Goal: Information Seeking & Learning: Learn about a topic

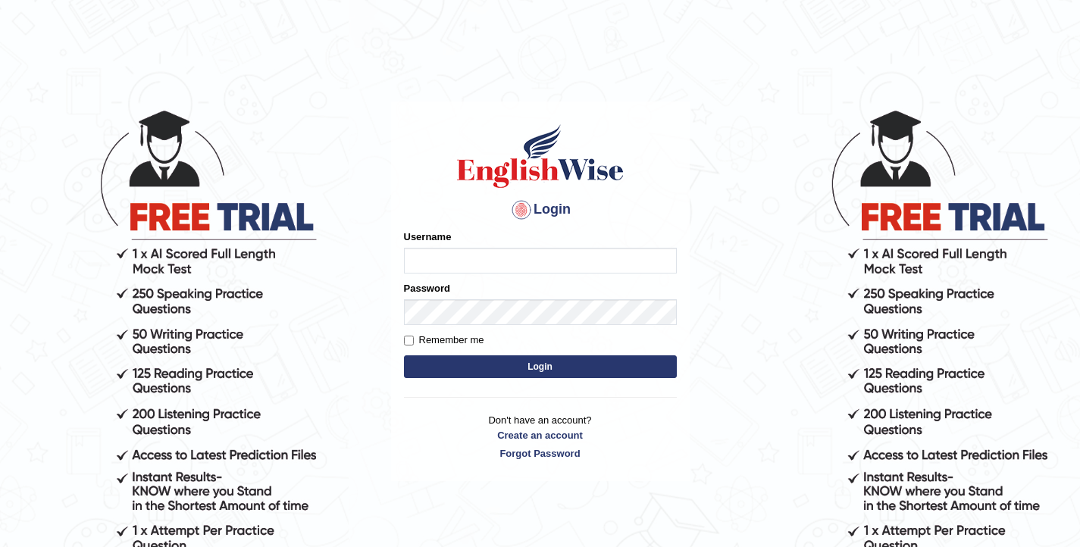
type input "elhamdavoodi"
click at [522, 373] on button "Login" at bounding box center [540, 367] width 273 height 23
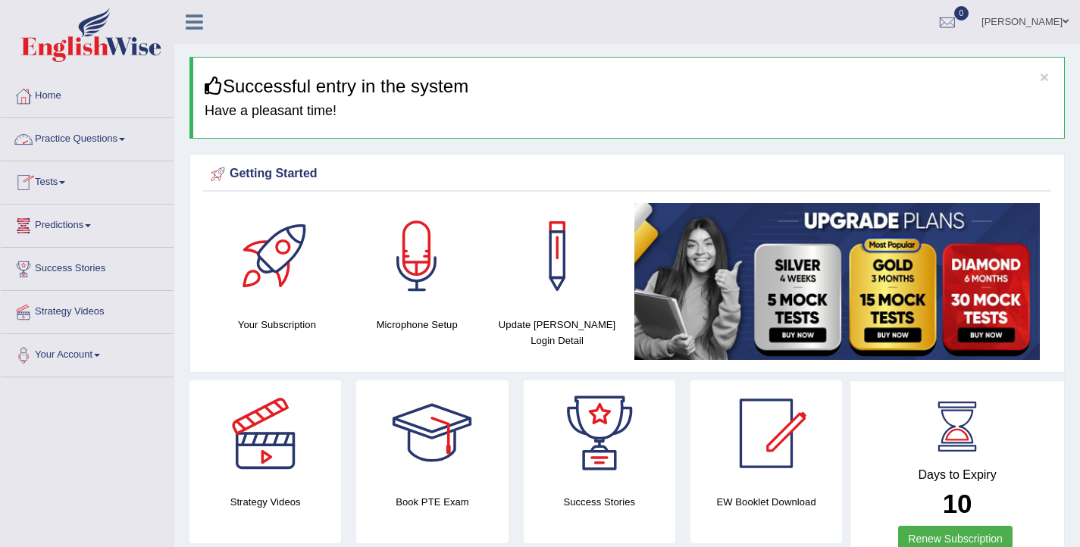
click at [58, 177] on link "Tests" at bounding box center [87, 180] width 173 height 38
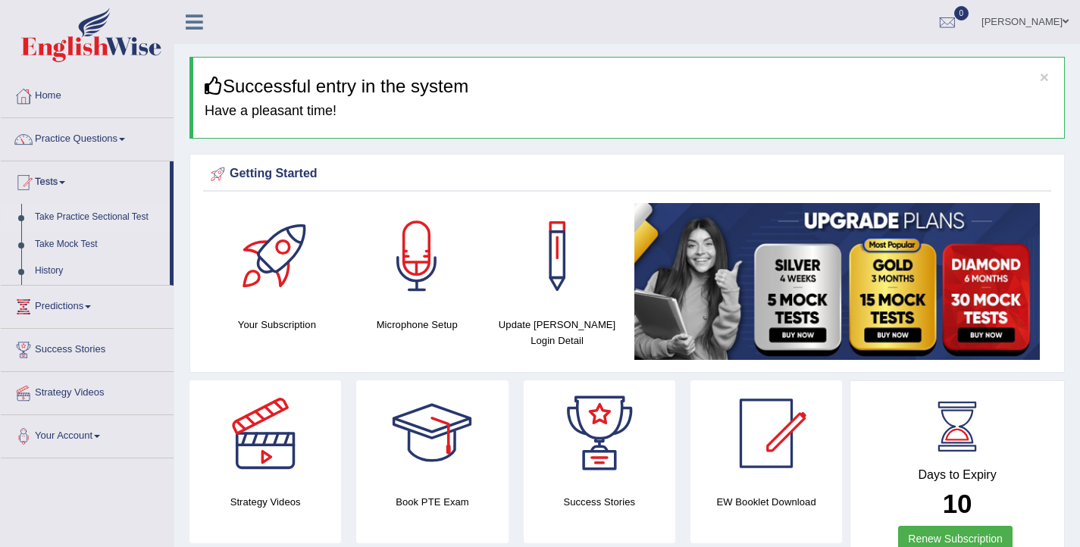
click at [68, 210] on link "Take Practice Sectional Test" at bounding box center [99, 217] width 142 height 27
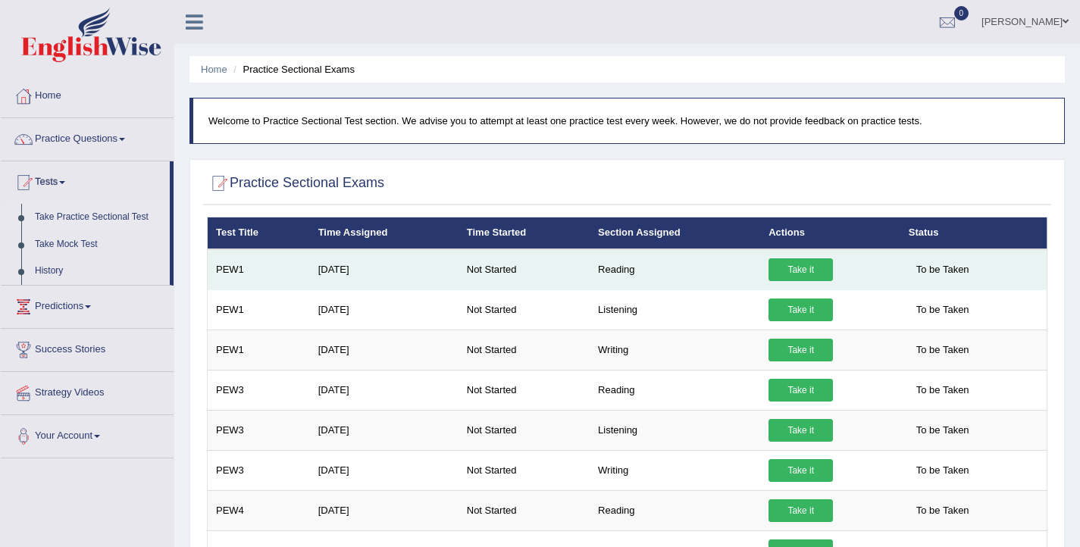
click at [798, 271] on link "Take it" at bounding box center [801, 270] width 64 height 23
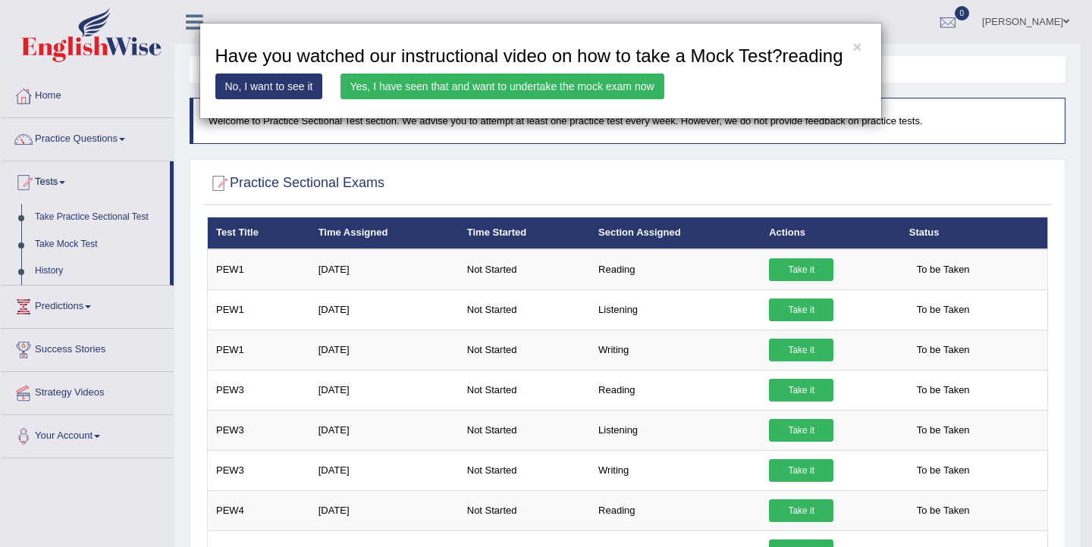
click at [484, 99] on link "Yes, I have seen that and want to undertake the mock exam now" at bounding box center [502, 87] width 324 height 26
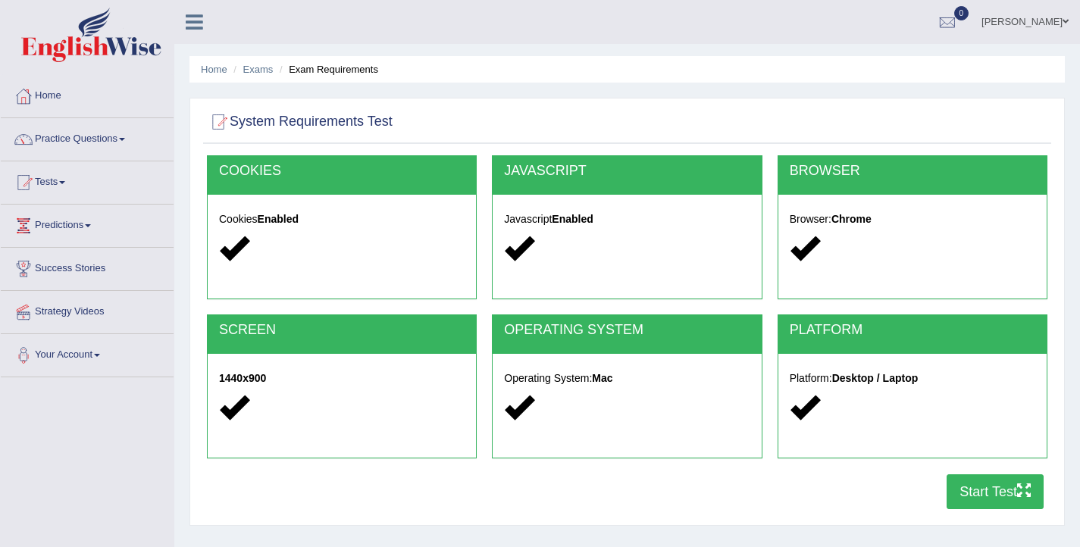
click at [966, 494] on button "Start Test" at bounding box center [995, 492] width 97 height 35
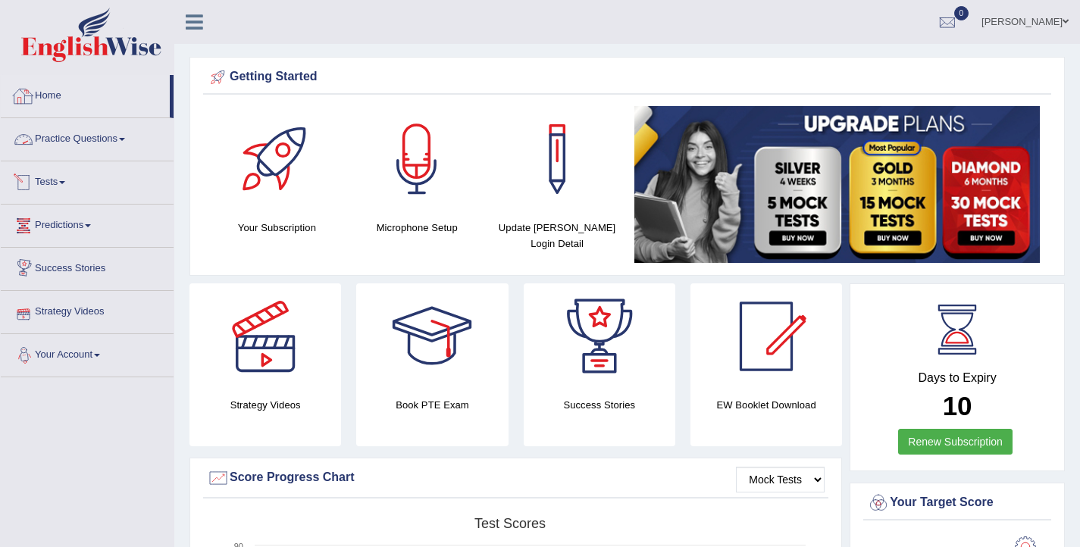
click at [44, 92] on link "Home" at bounding box center [85, 94] width 169 height 38
click at [74, 143] on link "Practice Questions" at bounding box center [87, 137] width 173 height 38
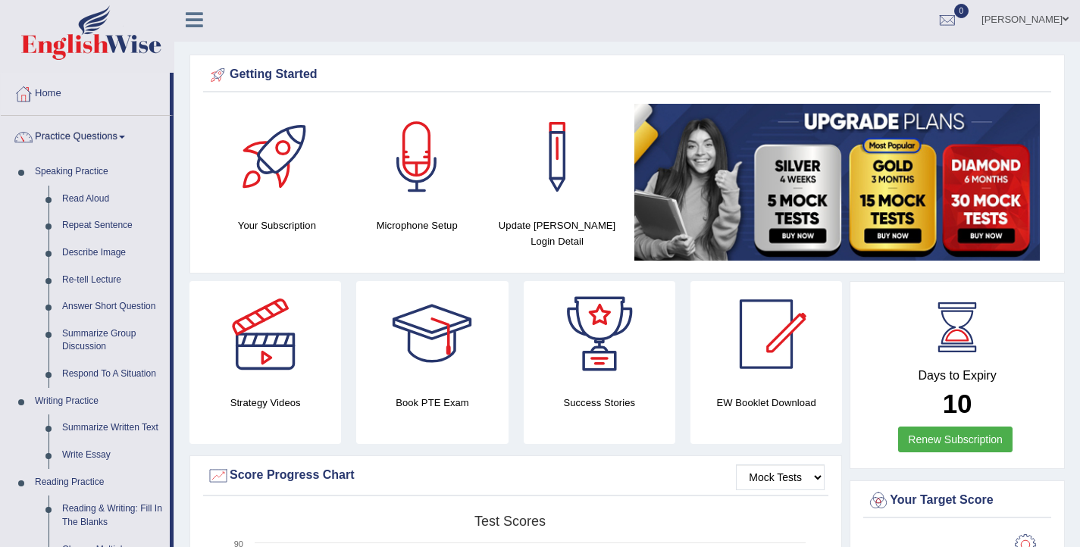
scroll to position [3, 0]
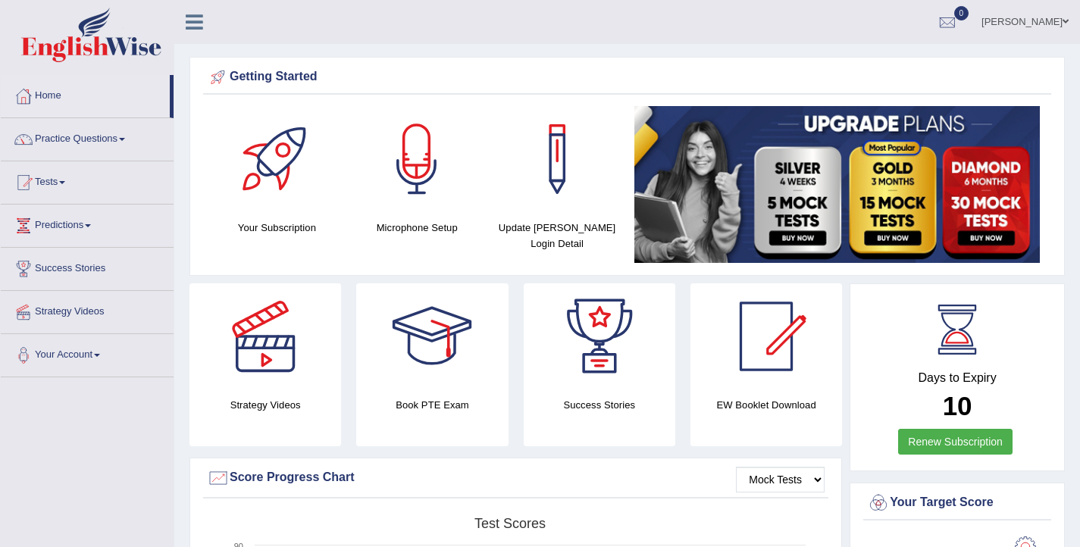
click at [198, 17] on icon at bounding box center [194, 22] width 17 height 20
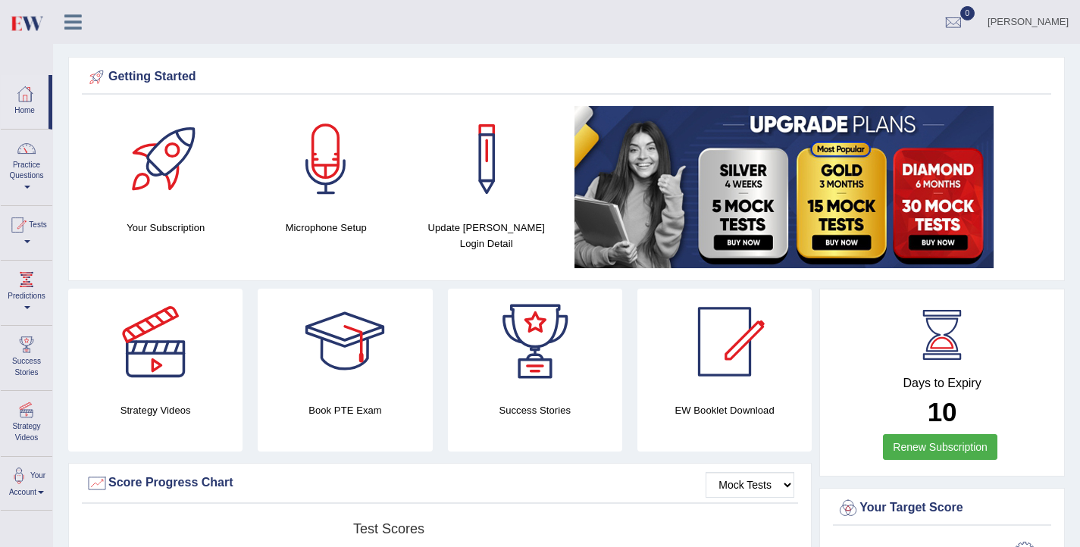
click at [75, 30] on icon at bounding box center [72, 22] width 17 height 20
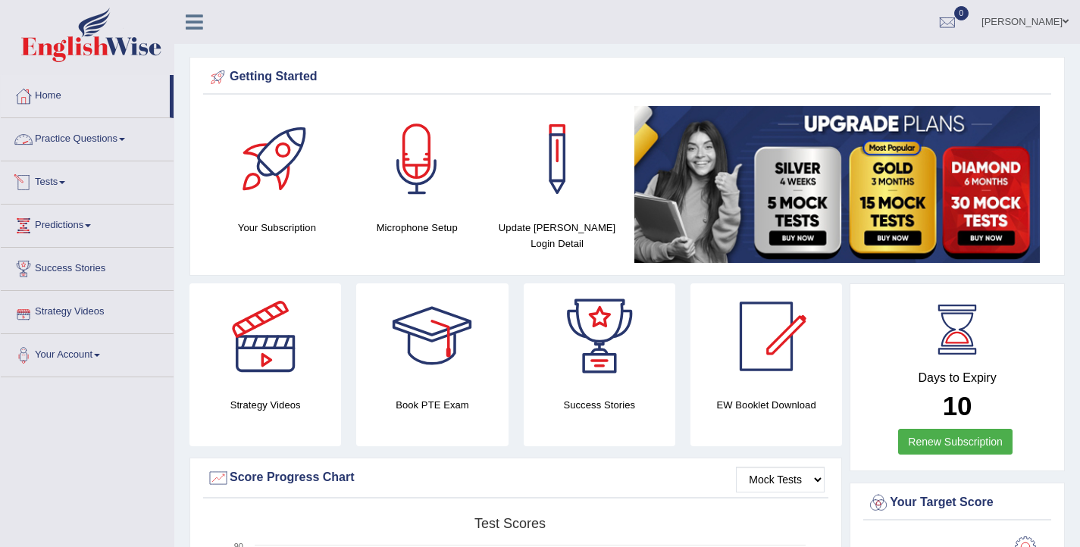
click at [123, 133] on link "Practice Questions" at bounding box center [87, 137] width 173 height 38
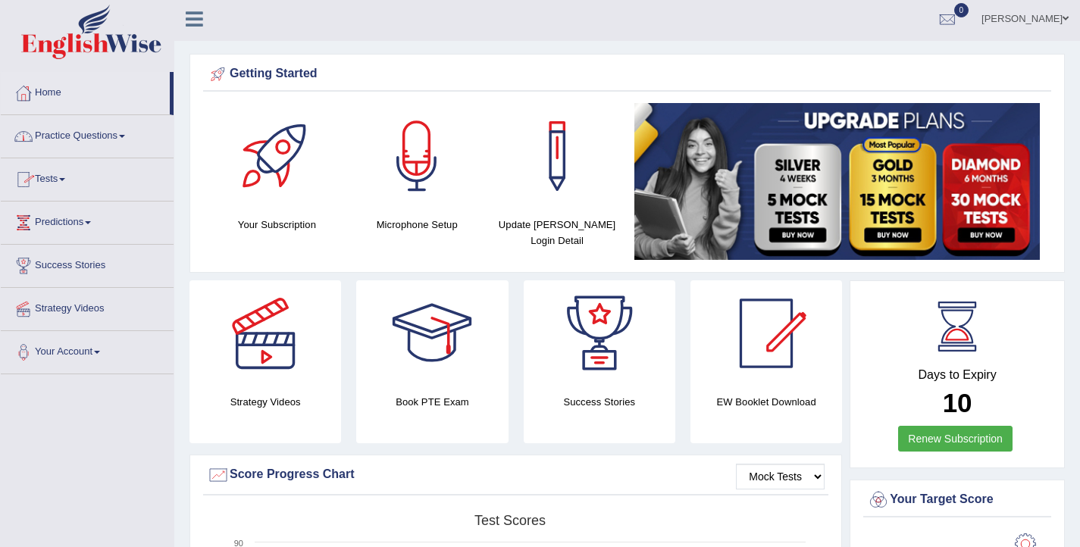
click at [72, 144] on link "Practice Questions" at bounding box center [87, 134] width 173 height 38
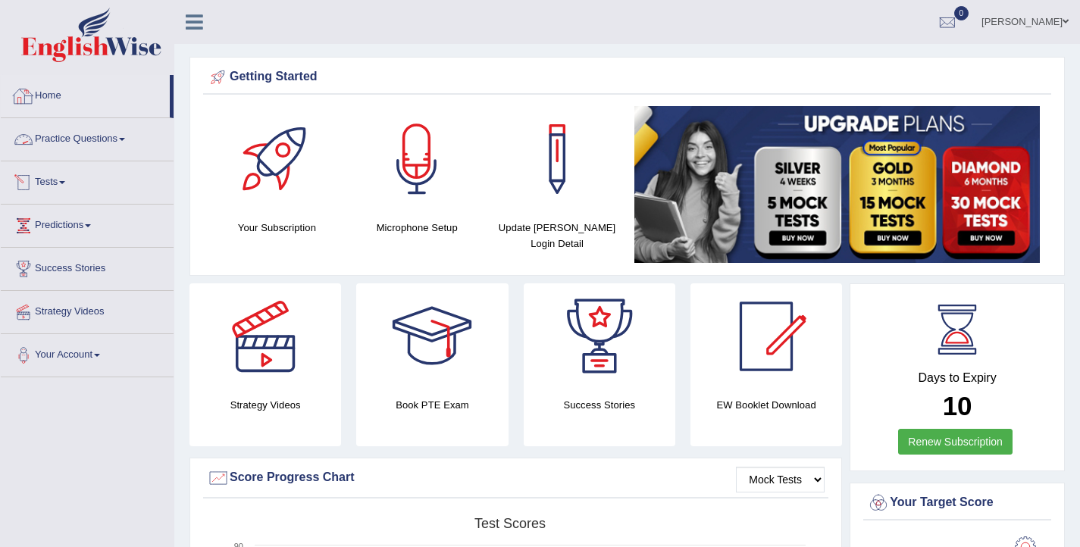
click at [39, 89] on link "Home" at bounding box center [85, 94] width 169 height 38
click at [1065, 28] on link "[PERSON_NAME]" at bounding box center [1025, 19] width 110 height 39
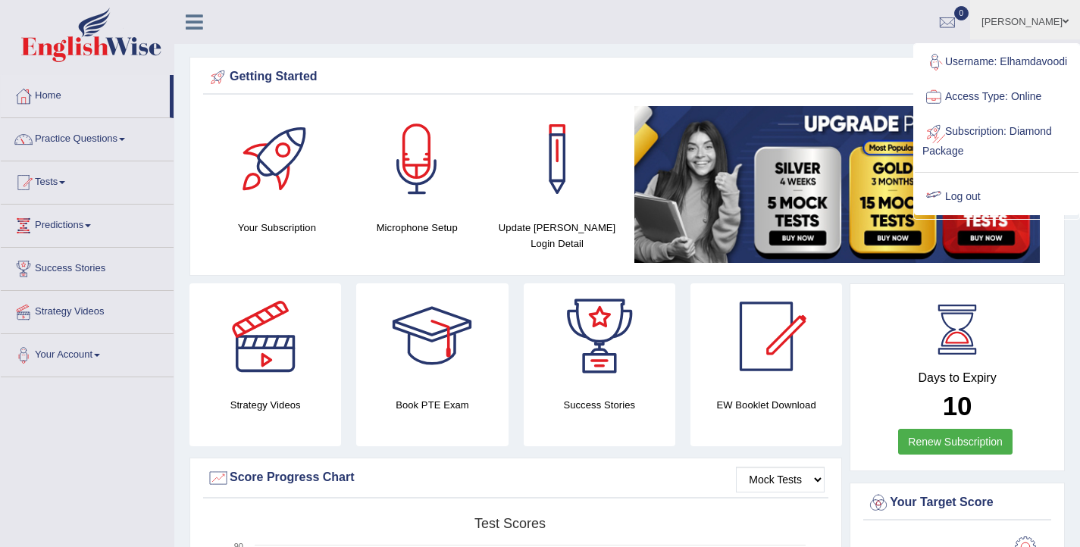
click at [969, 212] on link "Log out" at bounding box center [997, 197] width 164 height 35
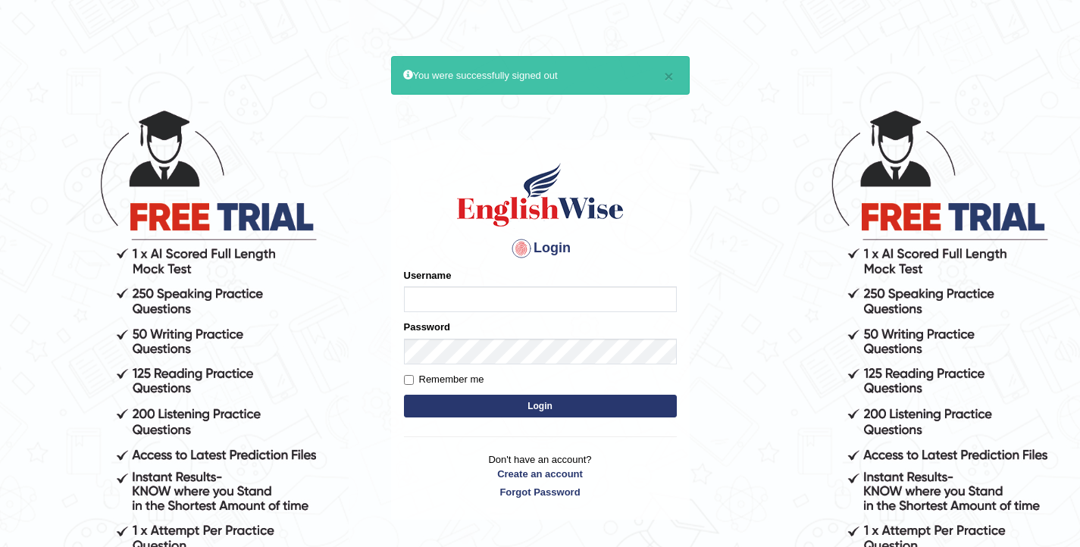
type input "elhamdavoodi"
click at [537, 409] on button "Login" at bounding box center [540, 406] width 273 height 23
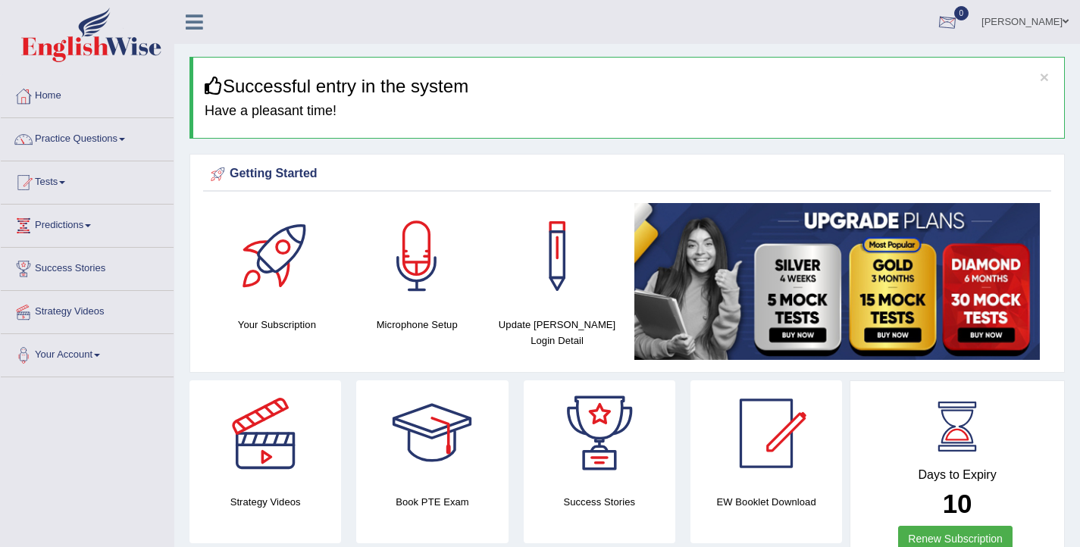
click at [959, 24] on div at bounding box center [947, 22] width 23 height 23
click at [709, 32] on ul "Ellie Toggle navigation Username: Elhamdavoodi Access Type: Online Subscription…" at bounding box center [764, 21] width 635 height 43
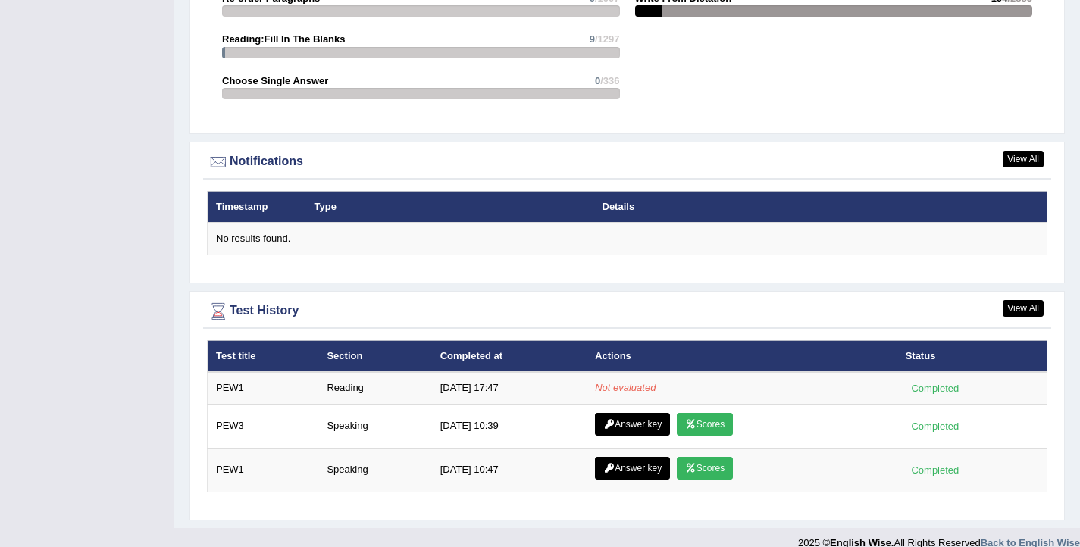
scroll to position [1805, 0]
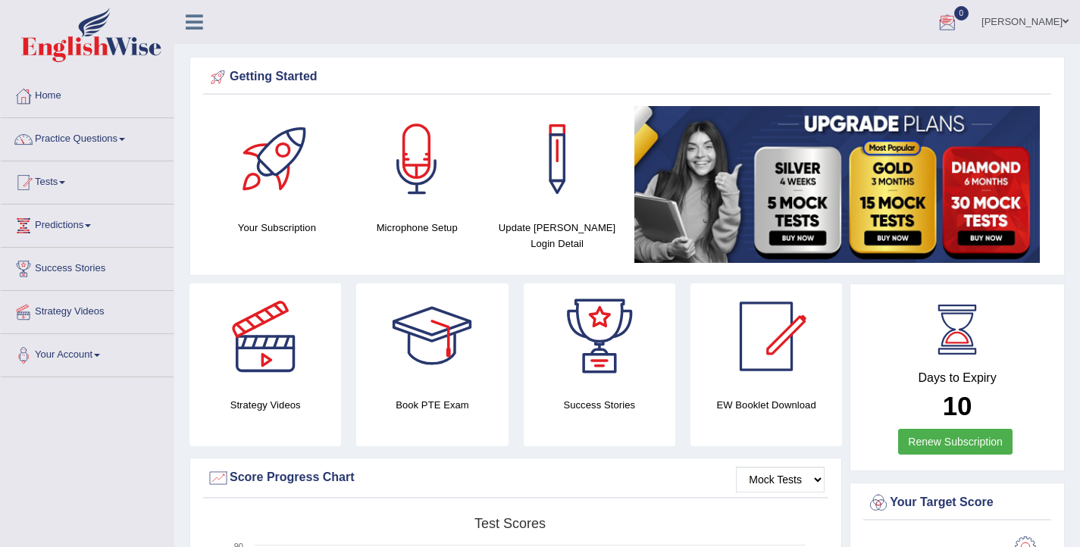
click at [1047, 27] on link "[PERSON_NAME]" at bounding box center [1025, 19] width 110 height 39
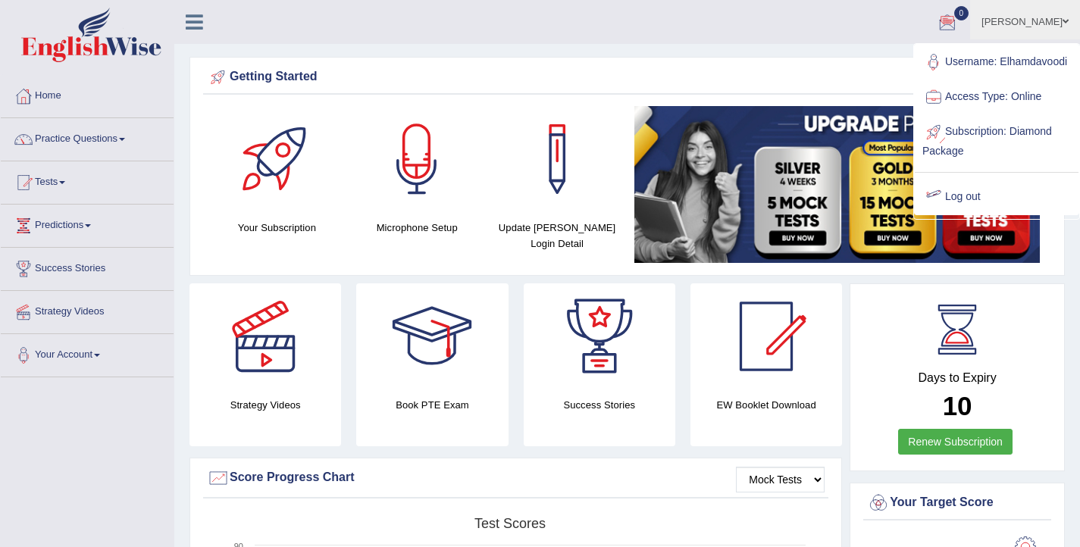
click at [969, 209] on link "Log out" at bounding box center [997, 197] width 164 height 35
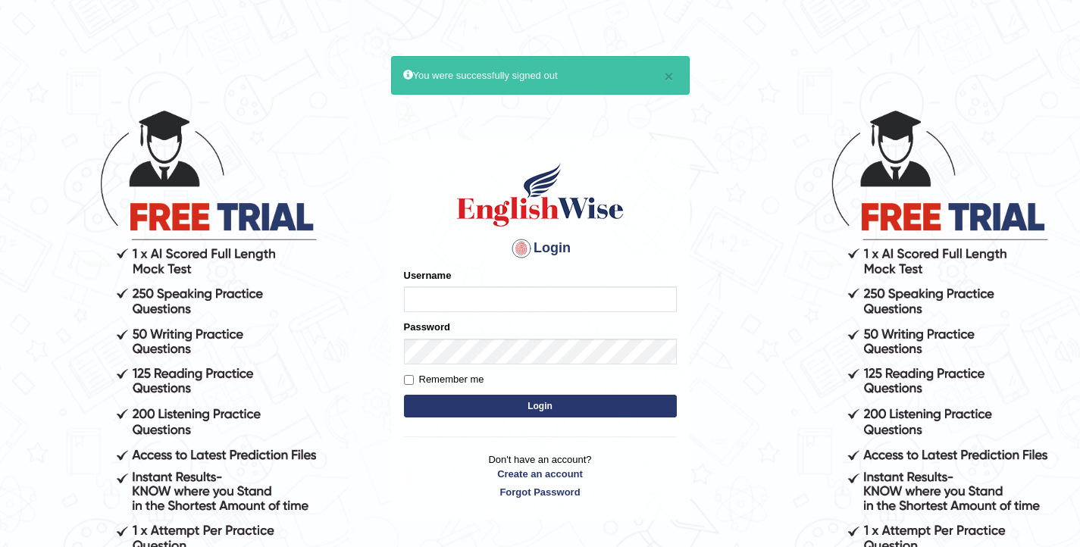
type input "elhamdavoodi"
click at [578, 406] on button "Login" at bounding box center [540, 406] width 273 height 23
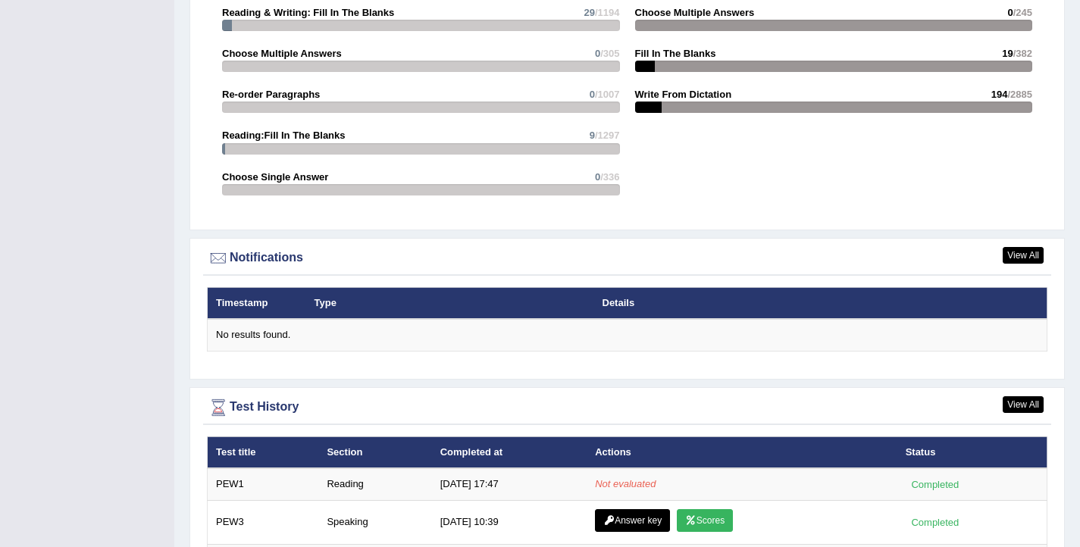
scroll to position [1826, 0]
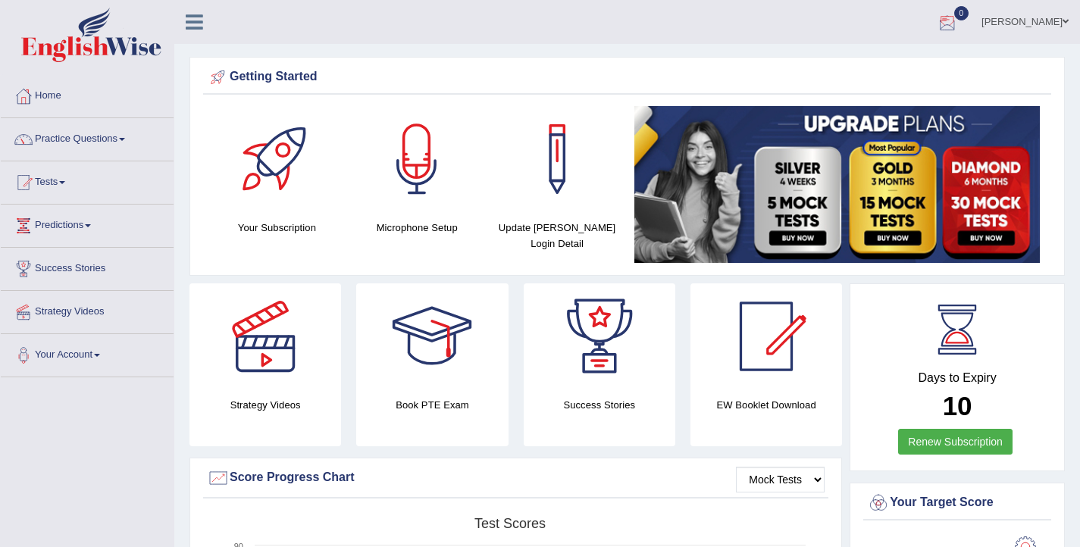
click at [1054, 20] on link "[PERSON_NAME]" at bounding box center [1025, 19] width 110 height 39
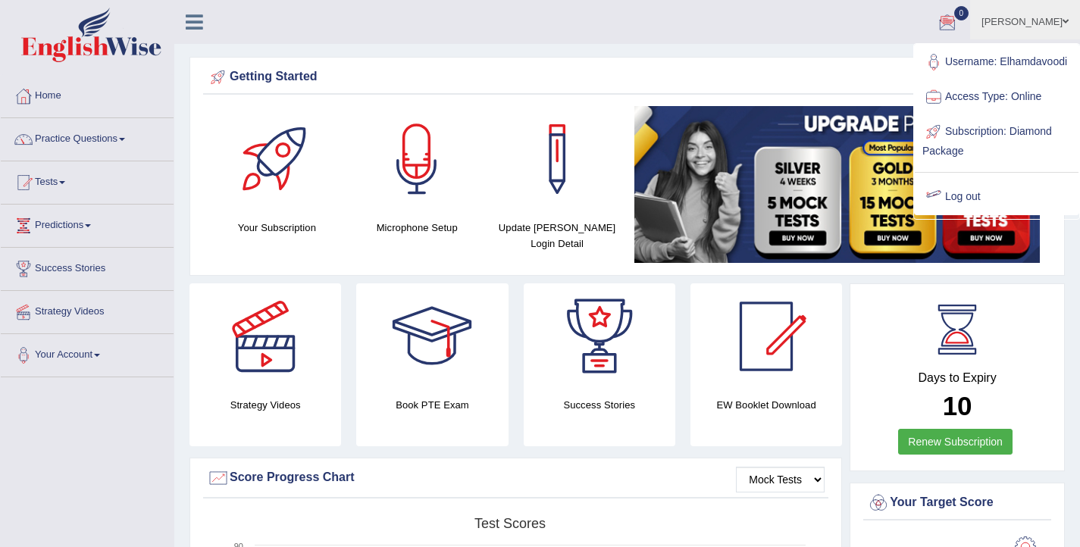
click at [958, 210] on link "Log out" at bounding box center [997, 197] width 164 height 35
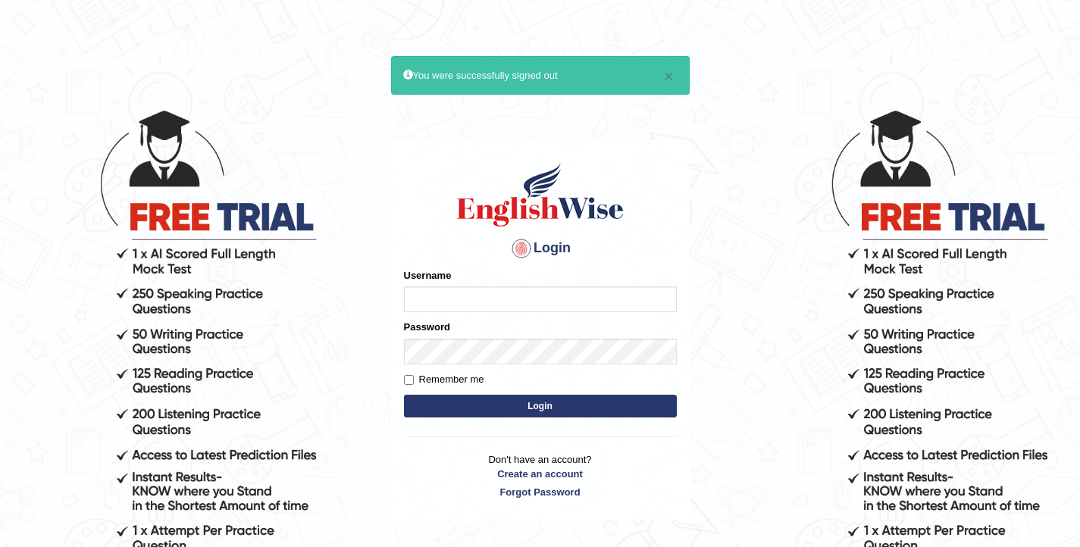
type input "elhamdavoodi"
click at [538, 411] on button "Login" at bounding box center [540, 406] width 273 height 23
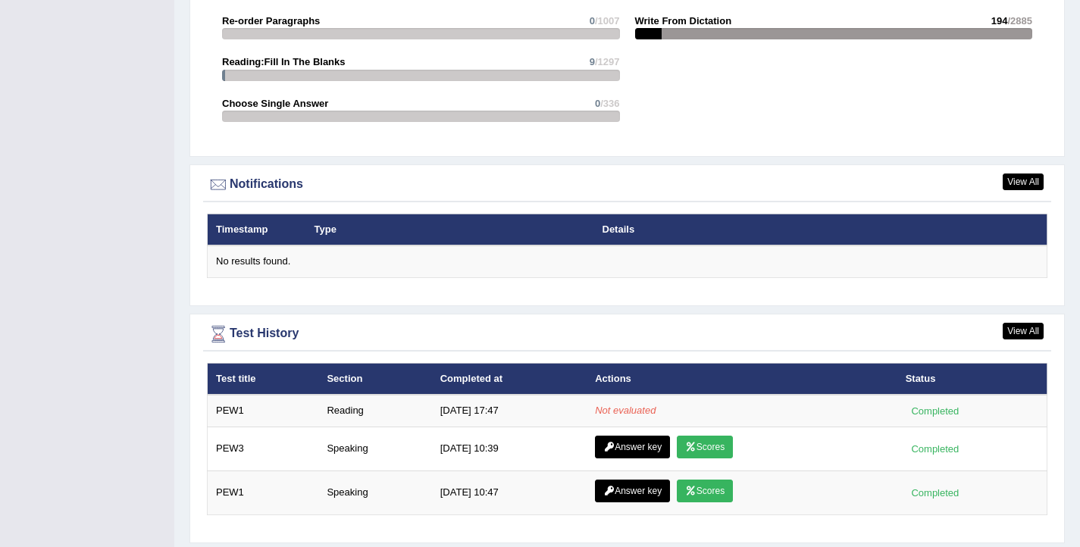
scroll to position [1826, 0]
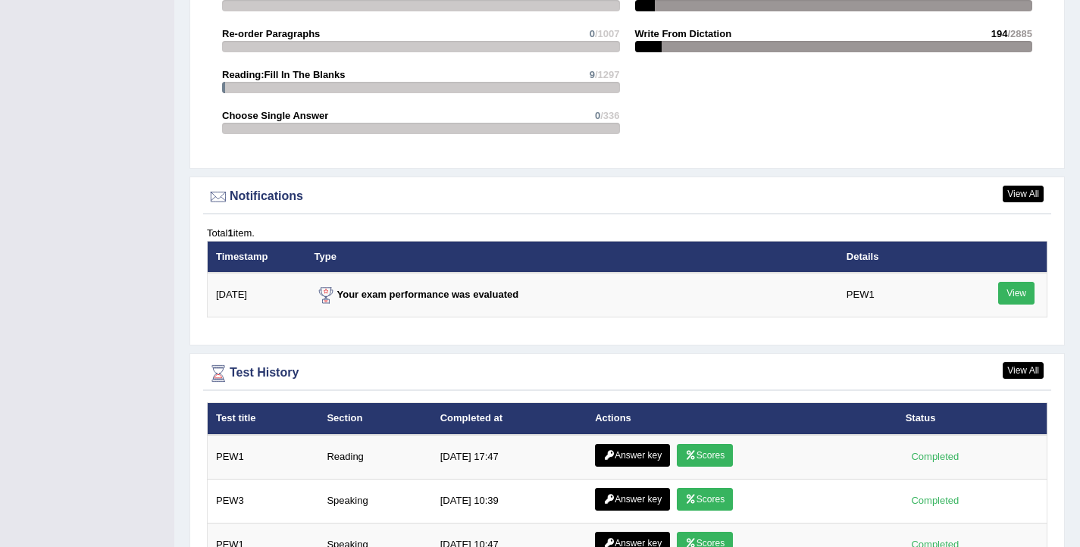
scroll to position [1769, 0]
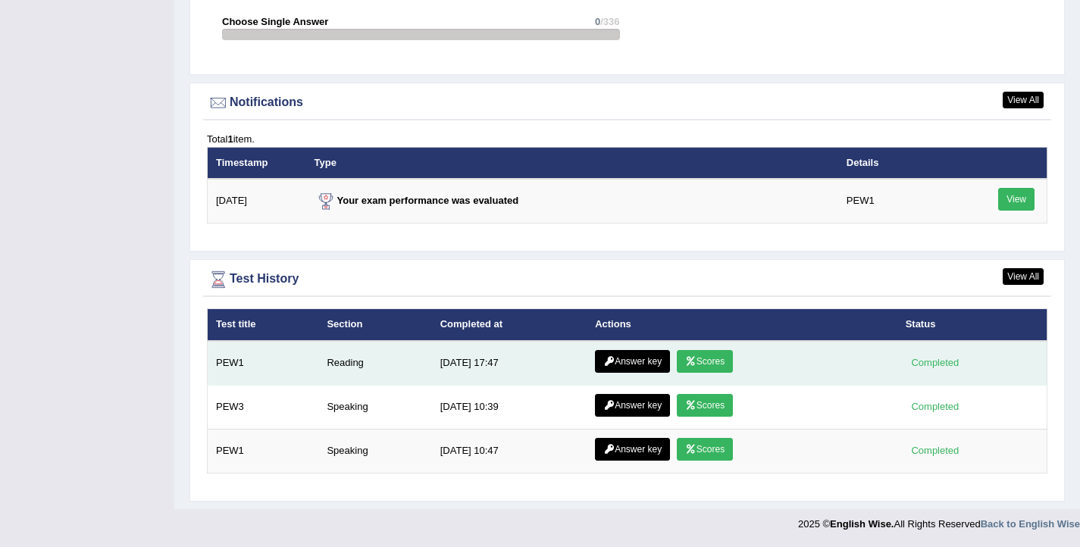
click at [489, 365] on td "[DATE] 17:47" at bounding box center [509, 363] width 155 height 45
click at [697, 361] on link "Scores" at bounding box center [705, 361] width 56 height 23
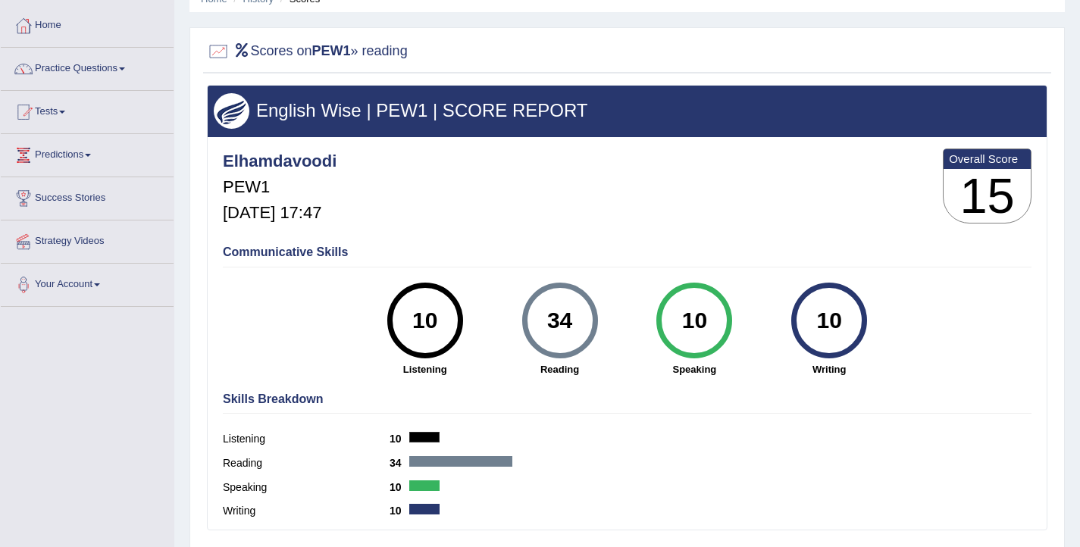
scroll to position [70, 0]
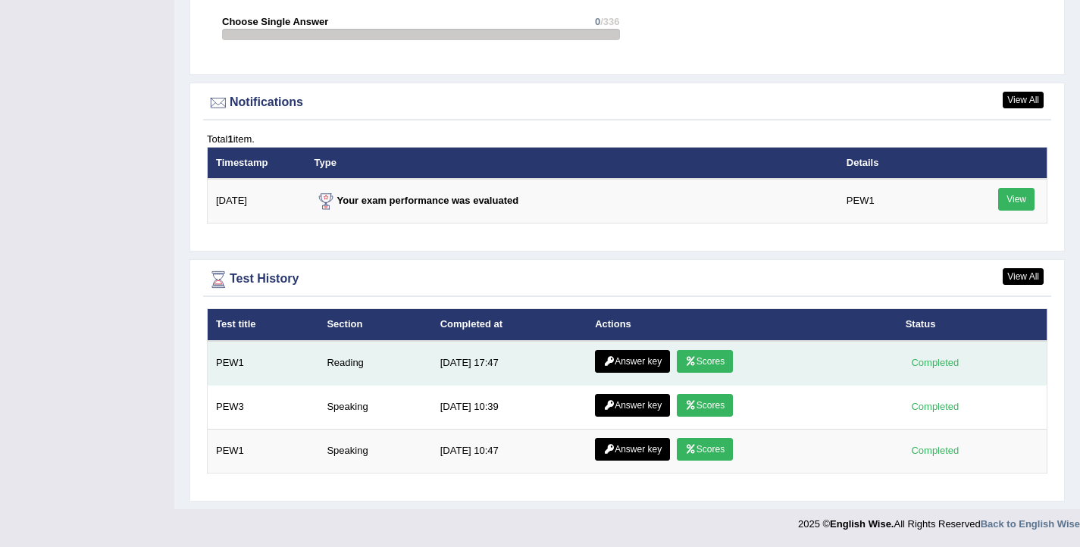
click at [606, 368] on link "Answer key" at bounding box center [632, 361] width 75 height 23
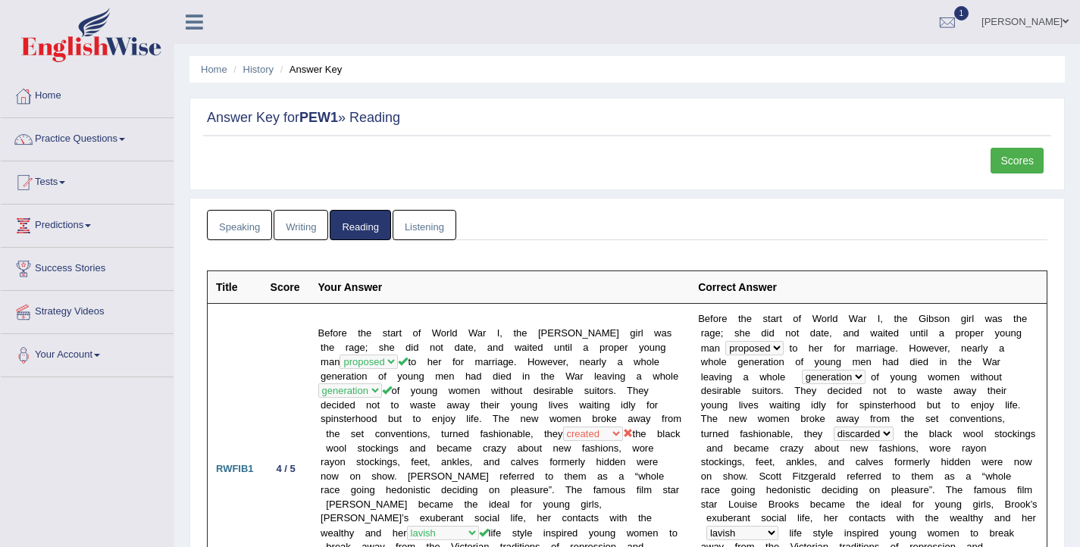
click at [429, 227] on link "Listening" at bounding box center [425, 225] width 64 height 31
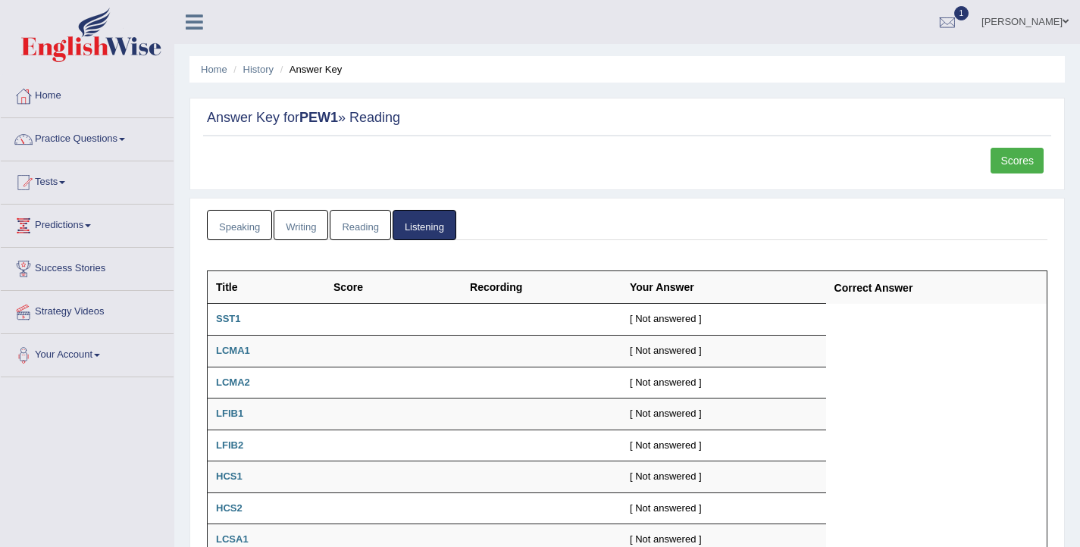
click at [347, 222] on link "Reading" at bounding box center [360, 225] width 61 height 31
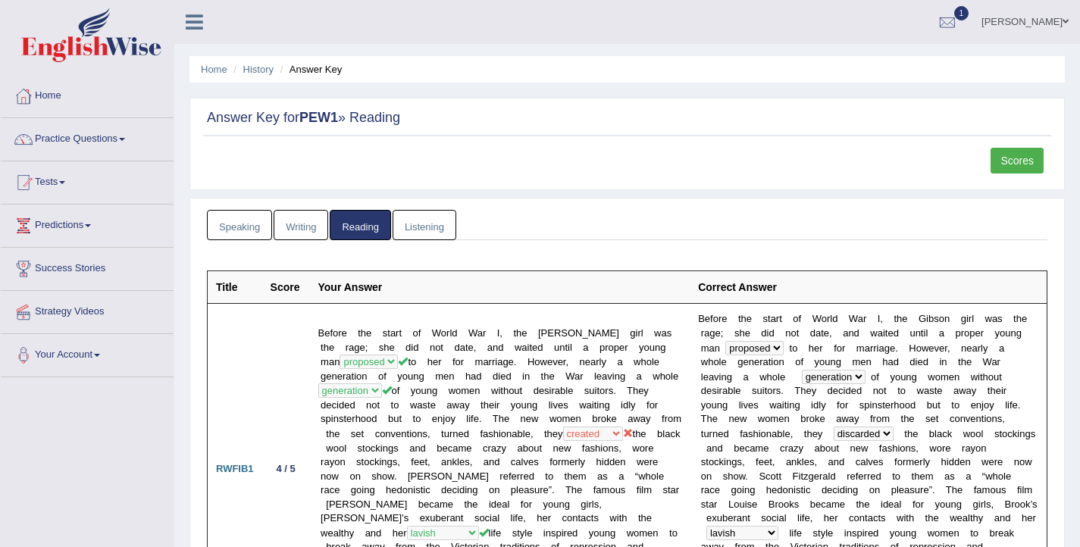
click at [313, 230] on link "Writing" at bounding box center [301, 225] width 55 height 31
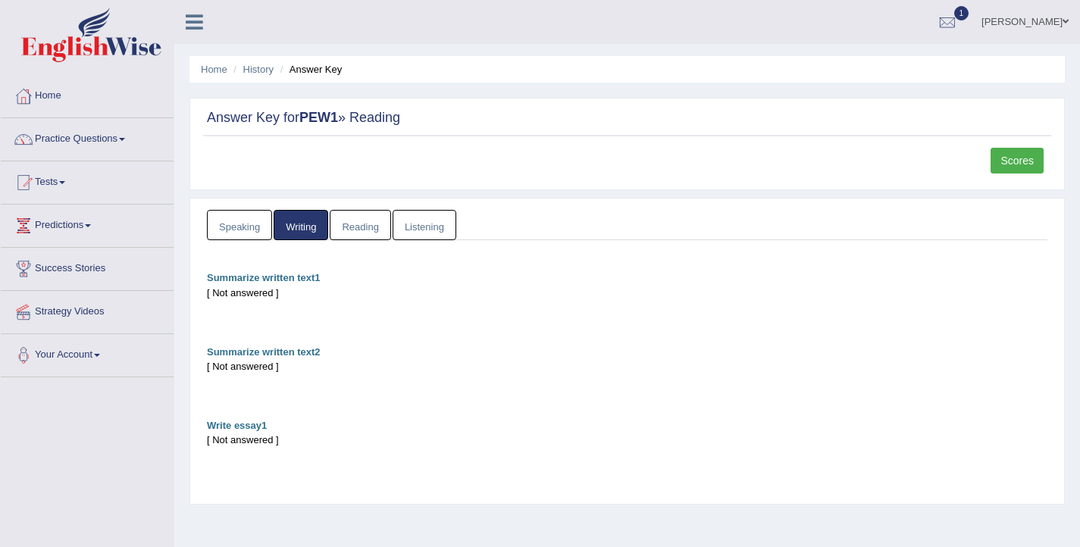
click at [249, 229] on link "Speaking" at bounding box center [239, 225] width 65 height 31
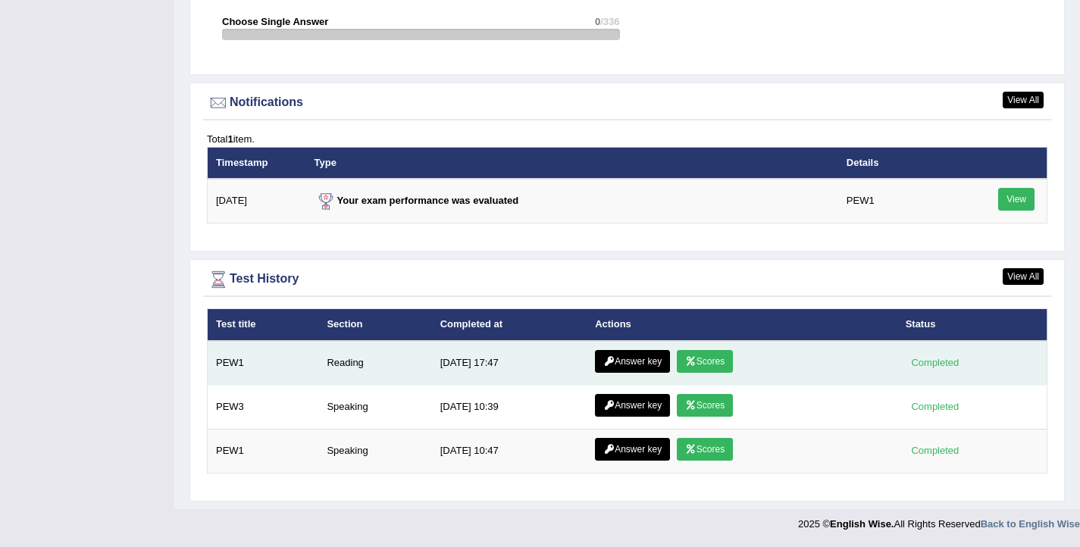
click at [689, 361] on icon at bounding box center [690, 361] width 11 height 9
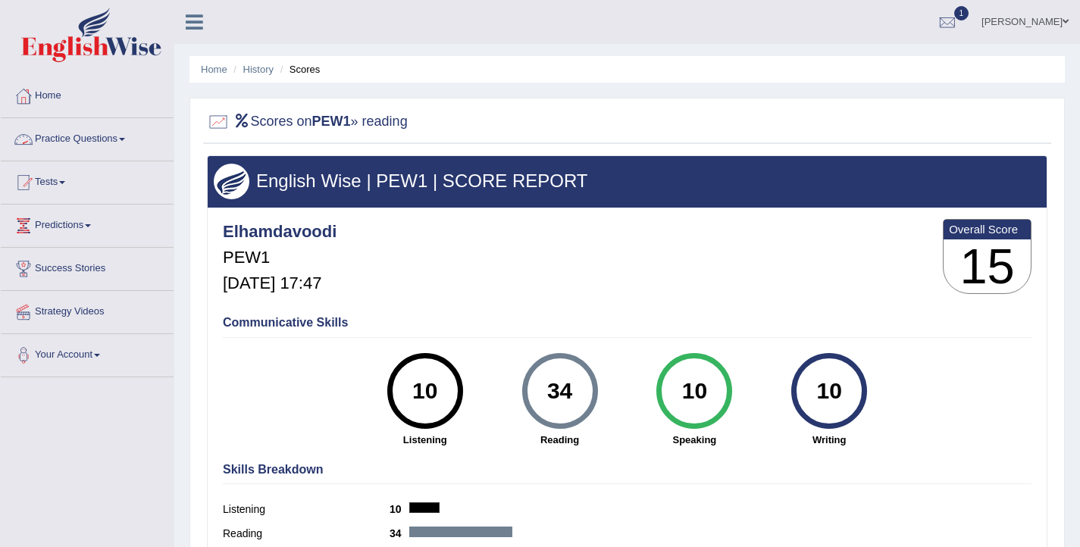
click at [76, 133] on link "Practice Questions" at bounding box center [87, 137] width 173 height 38
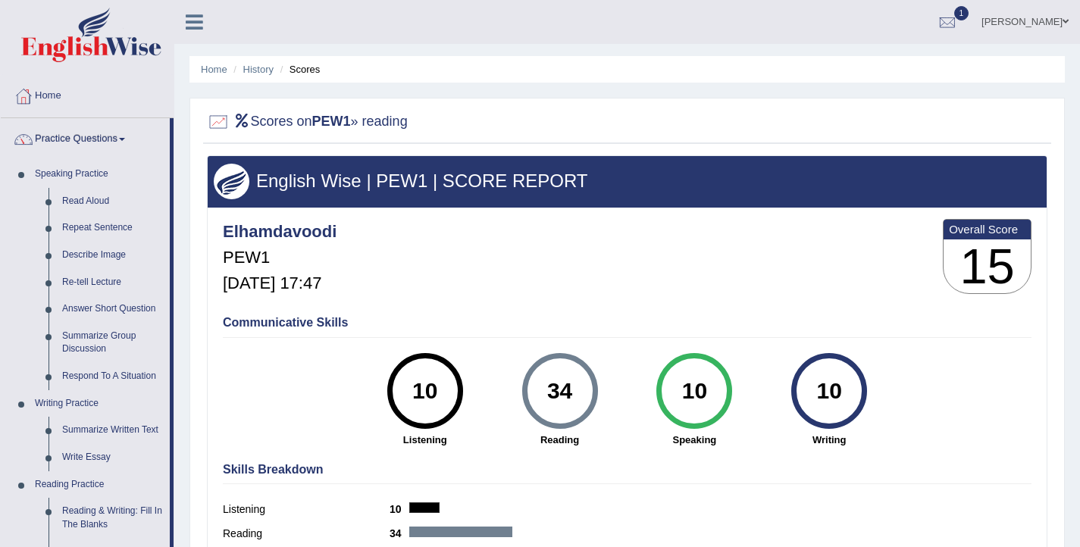
click at [112, 134] on link "Practice Questions" at bounding box center [85, 137] width 169 height 38
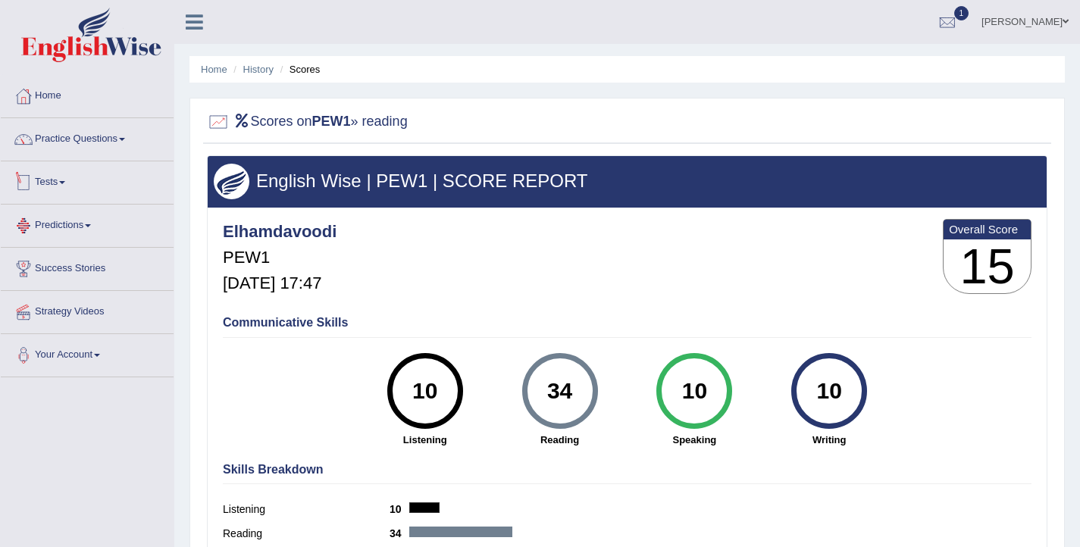
click at [65, 183] on span at bounding box center [62, 182] width 6 height 3
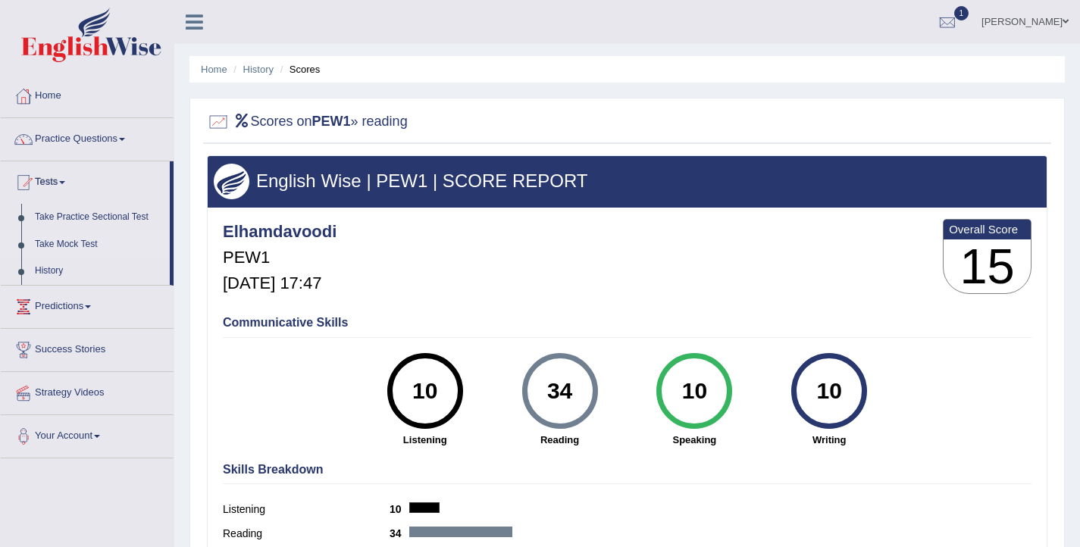
click at [42, 240] on link "Take Mock Test" at bounding box center [99, 244] width 142 height 27
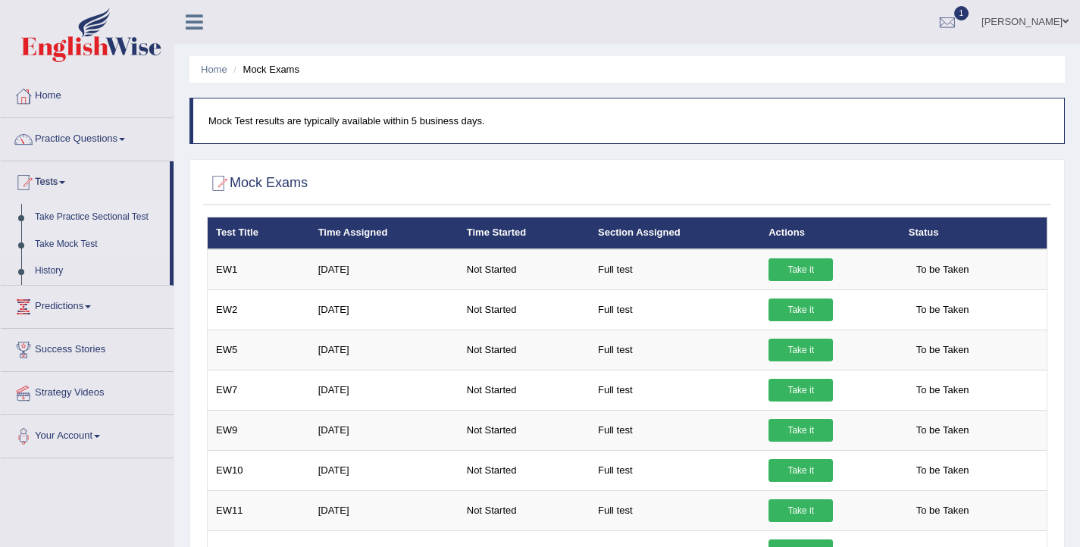
click at [114, 216] on link "Take Practice Sectional Test" at bounding box center [99, 217] width 142 height 27
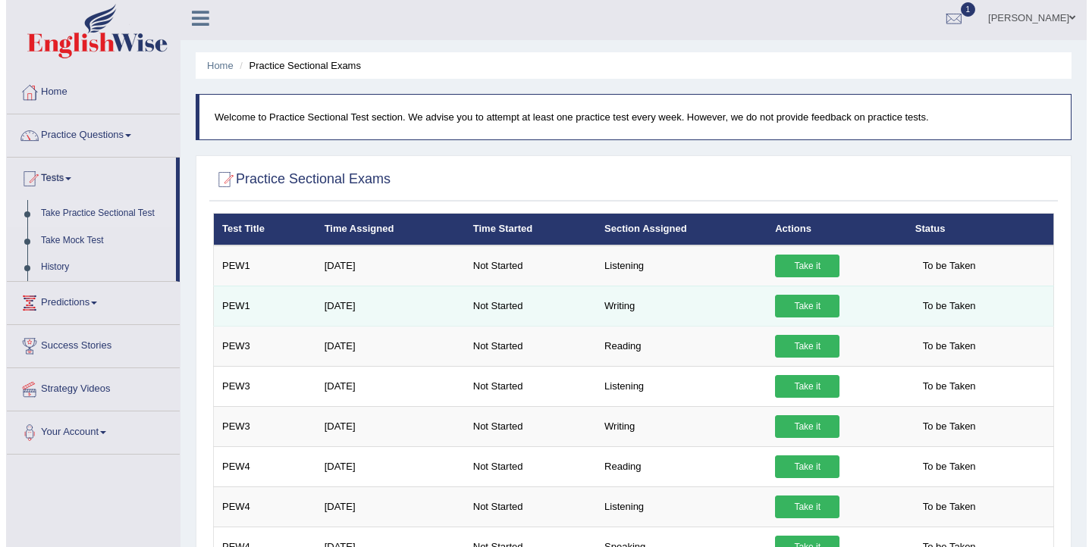
scroll to position [21, 0]
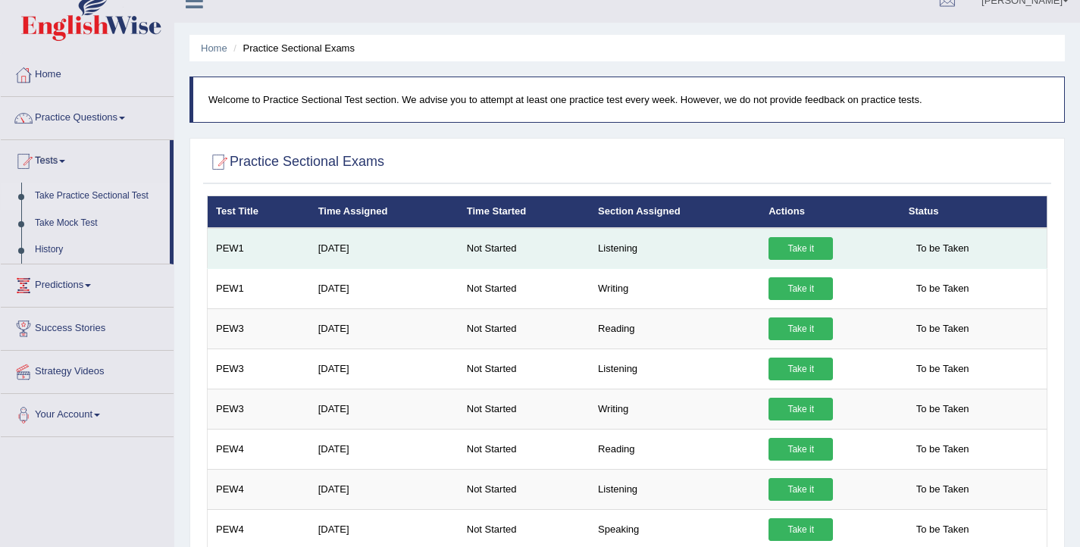
click at [789, 251] on link "Take it" at bounding box center [801, 248] width 64 height 23
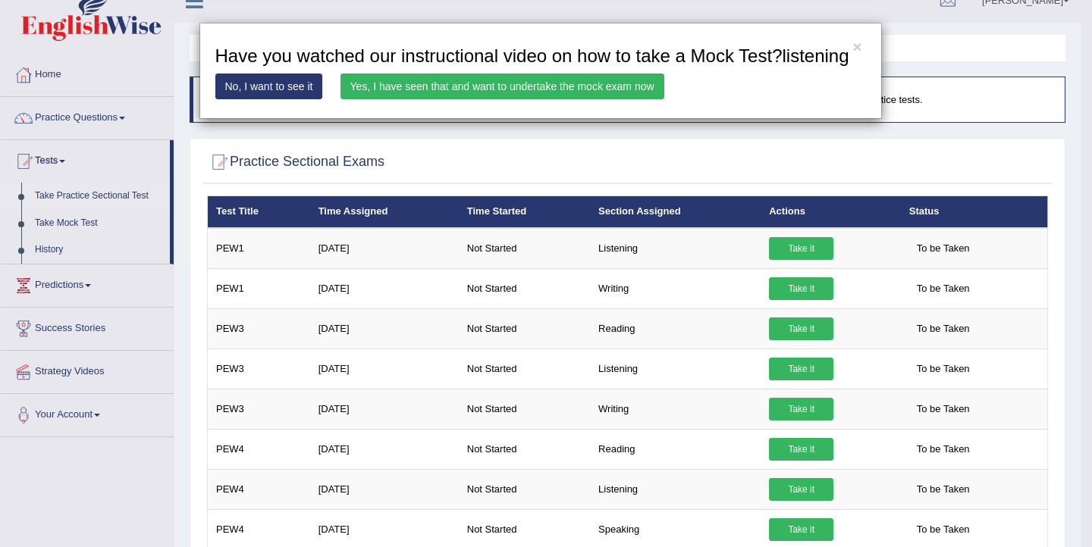
click at [397, 99] on link "Yes, I have seen that and want to undertake the mock exam now" at bounding box center [502, 87] width 324 height 26
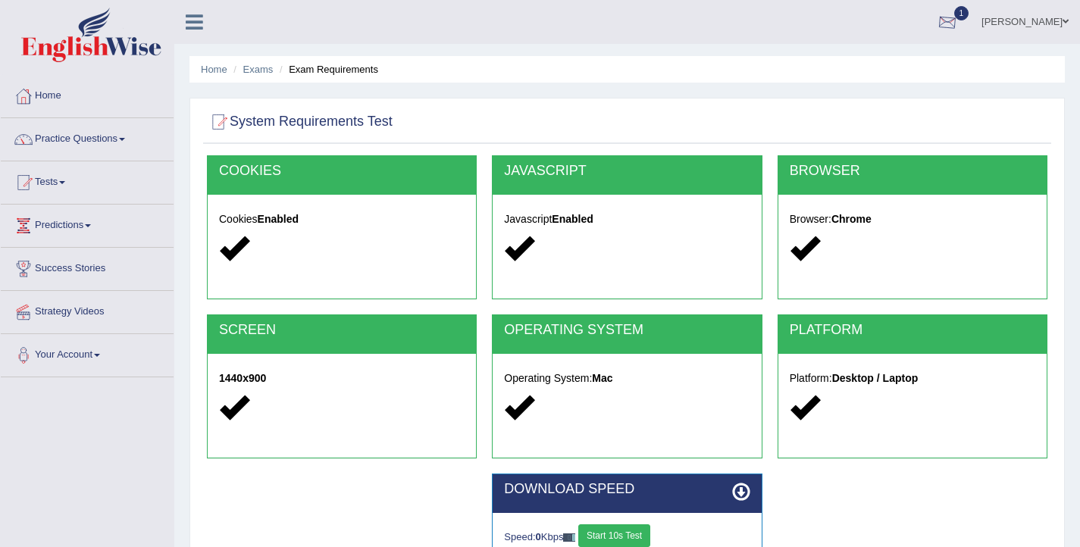
click at [959, 24] on div at bounding box center [947, 22] width 23 height 23
click at [753, 24] on ul "[PERSON_NAME] Toggle navigation Username: Elhamdavoodi Access Type: Online Subs…" at bounding box center [764, 21] width 635 height 43
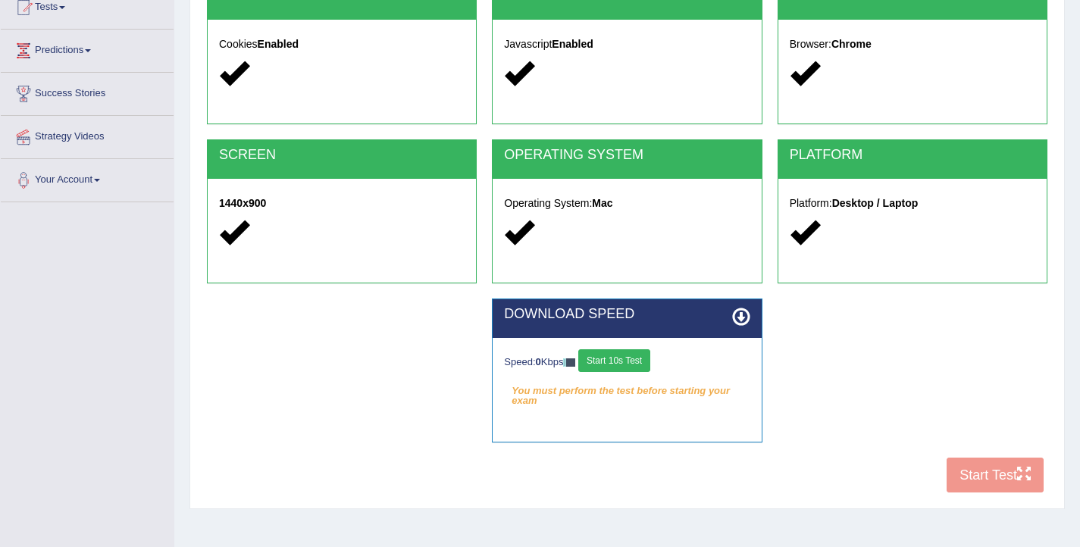
scroll to position [249, 0]
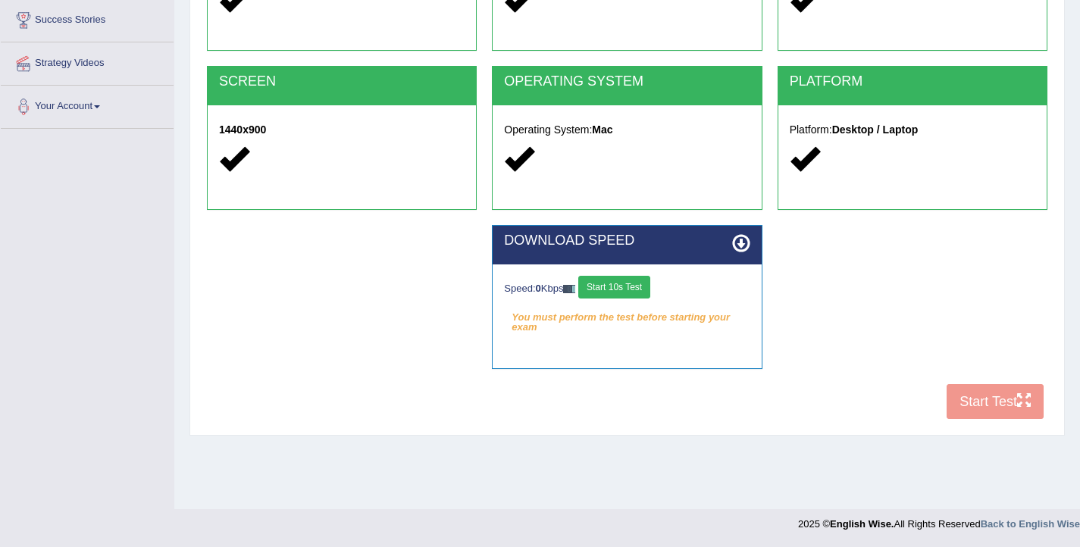
click at [644, 289] on button "Start 10s Test" at bounding box center [614, 287] width 72 height 23
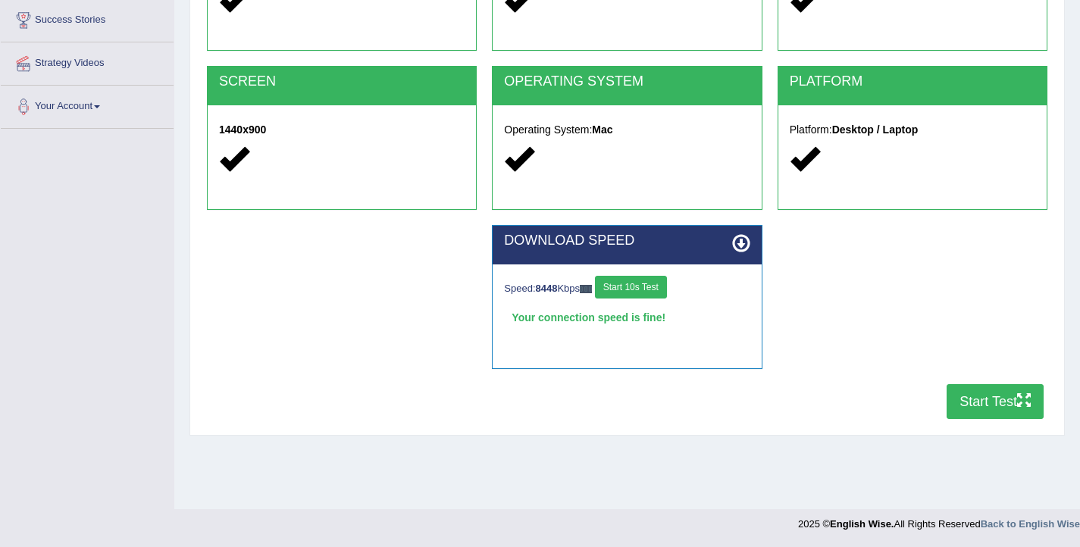
click at [989, 412] on button "Start Test" at bounding box center [995, 401] width 97 height 35
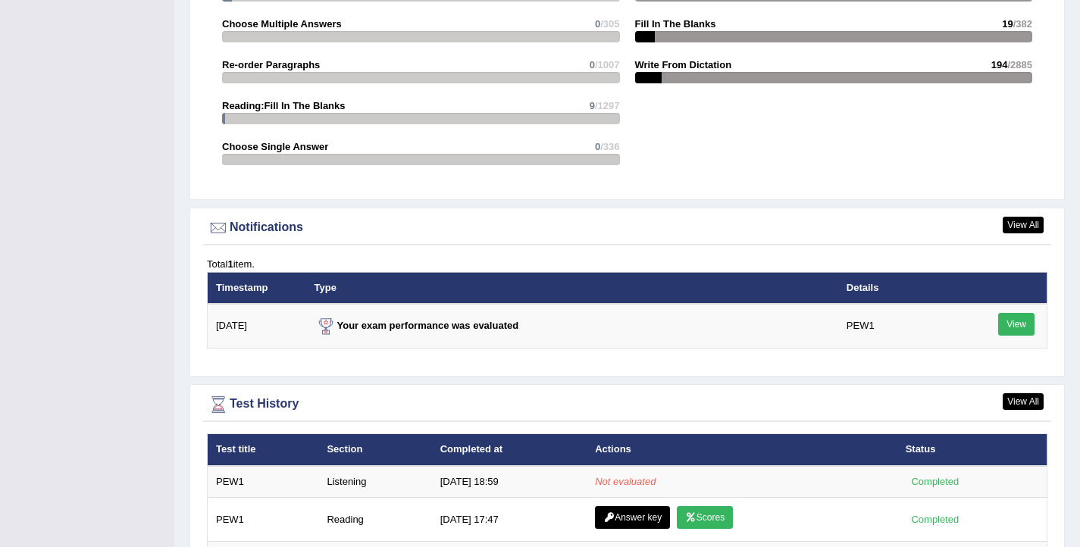
scroll to position [1800, 0]
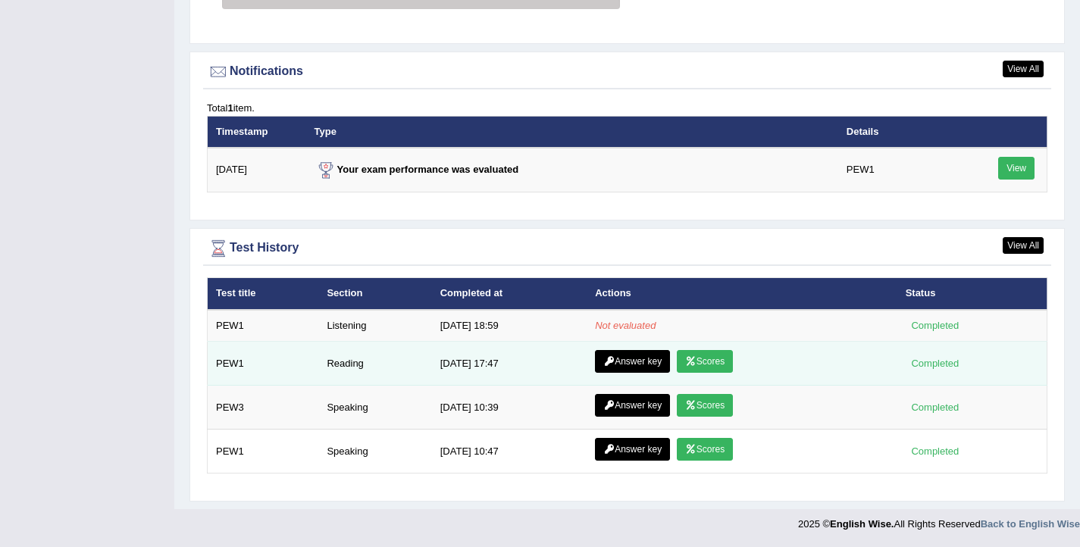
click at [716, 362] on link "Scores" at bounding box center [705, 361] width 56 height 23
click at [641, 358] on link "Answer key" at bounding box center [632, 361] width 75 height 23
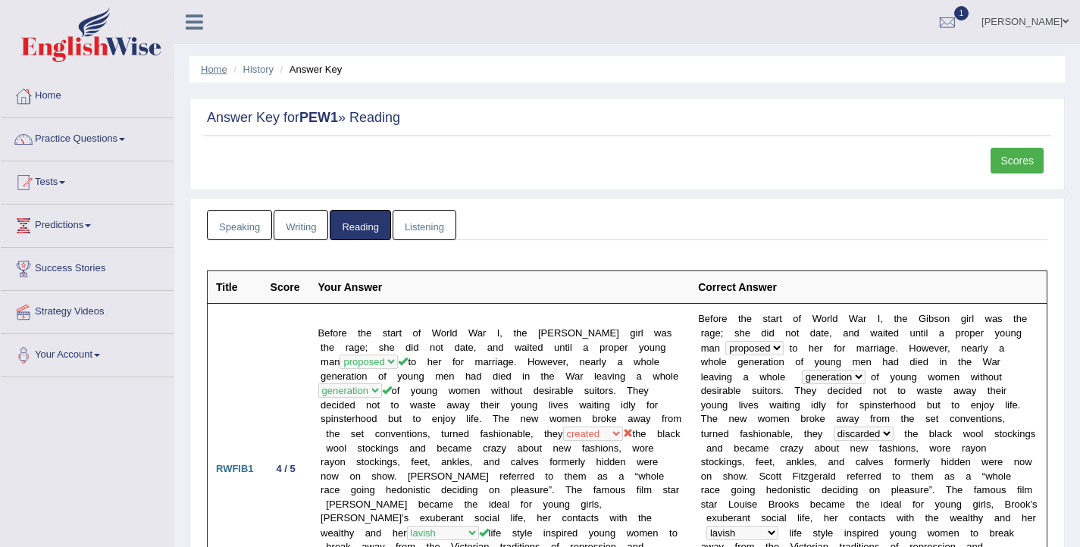
click at [209, 68] on link "Home" at bounding box center [214, 69] width 27 height 11
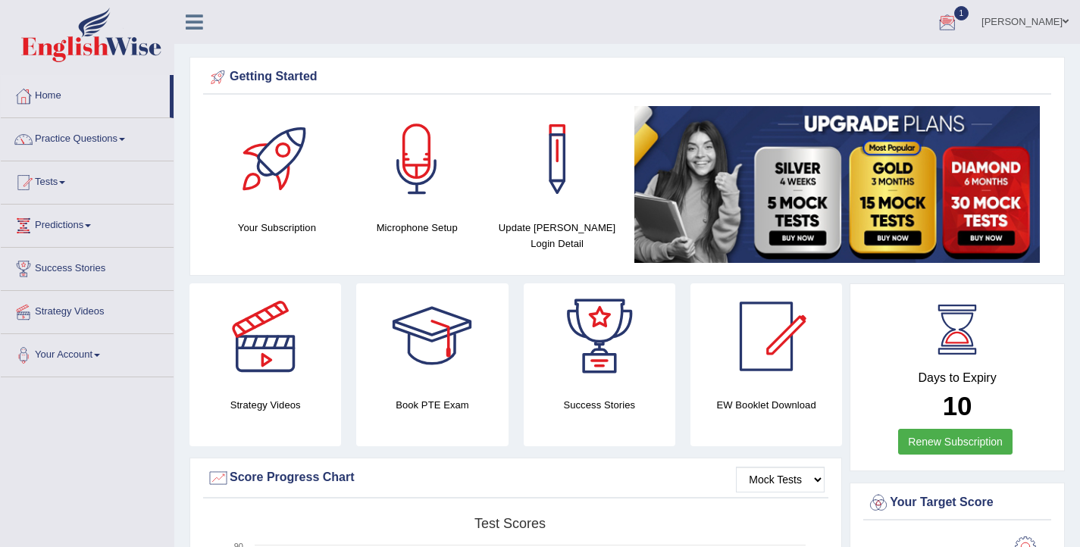
click at [959, 17] on div at bounding box center [947, 22] width 23 height 23
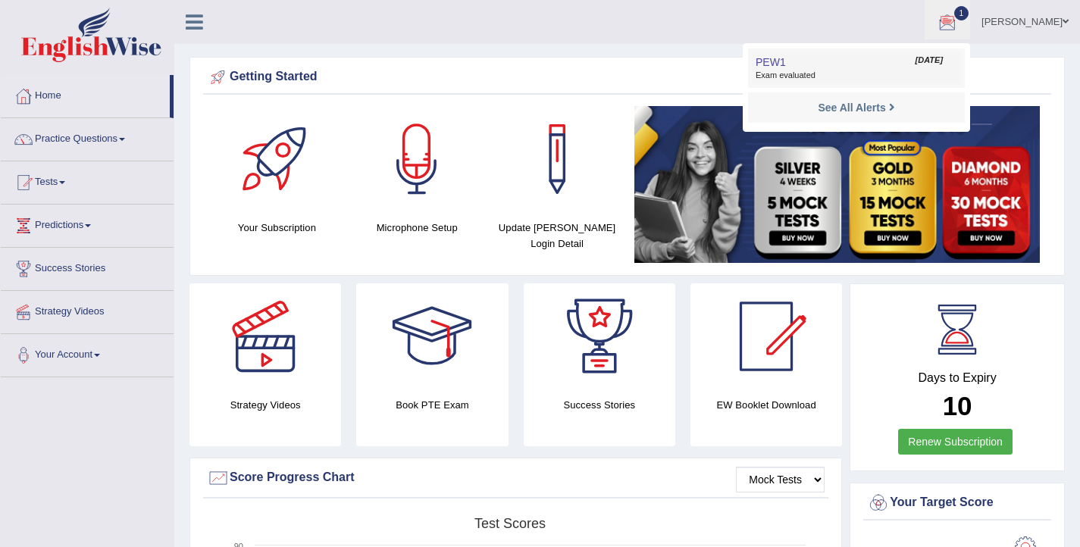
click at [913, 66] on link "PEW1 Oct 1, 2025 Exam evaluated" at bounding box center [856, 68] width 209 height 32
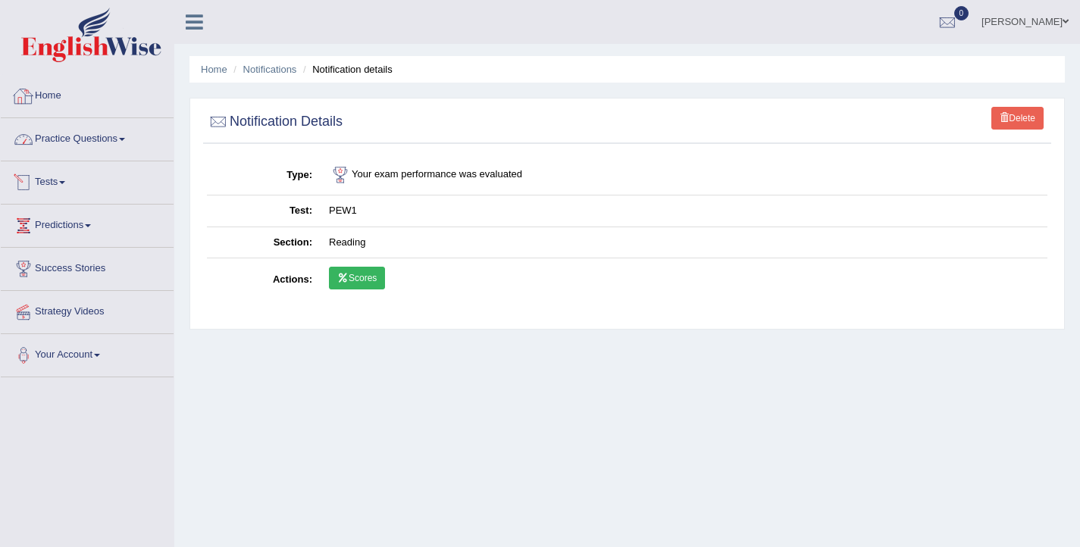
click at [55, 99] on link "Home" at bounding box center [87, 94] width 173 height 38
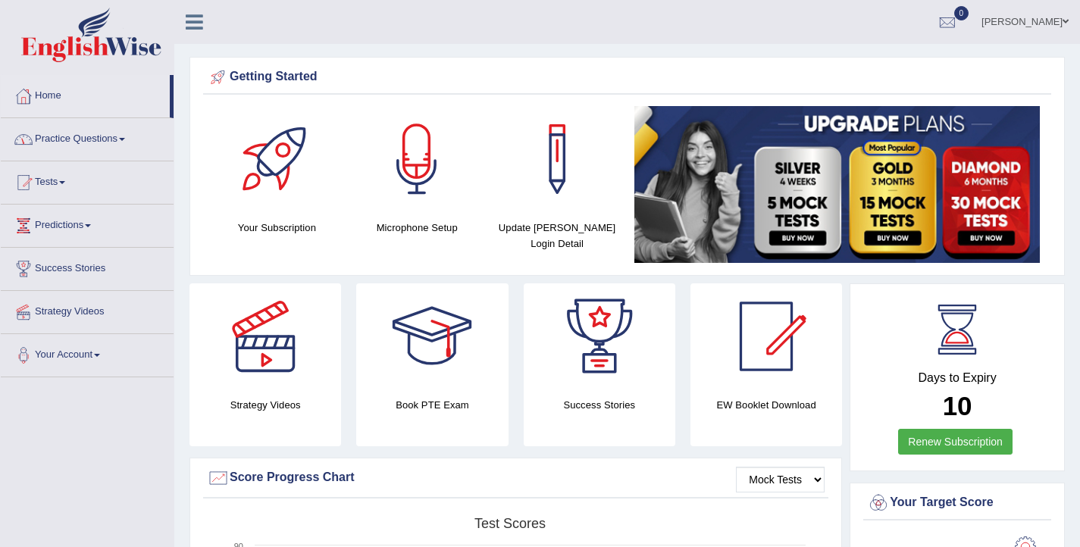
click at [95, 147] on link "Practice Questions" at bounding box center [87, 137] width 173 height 38
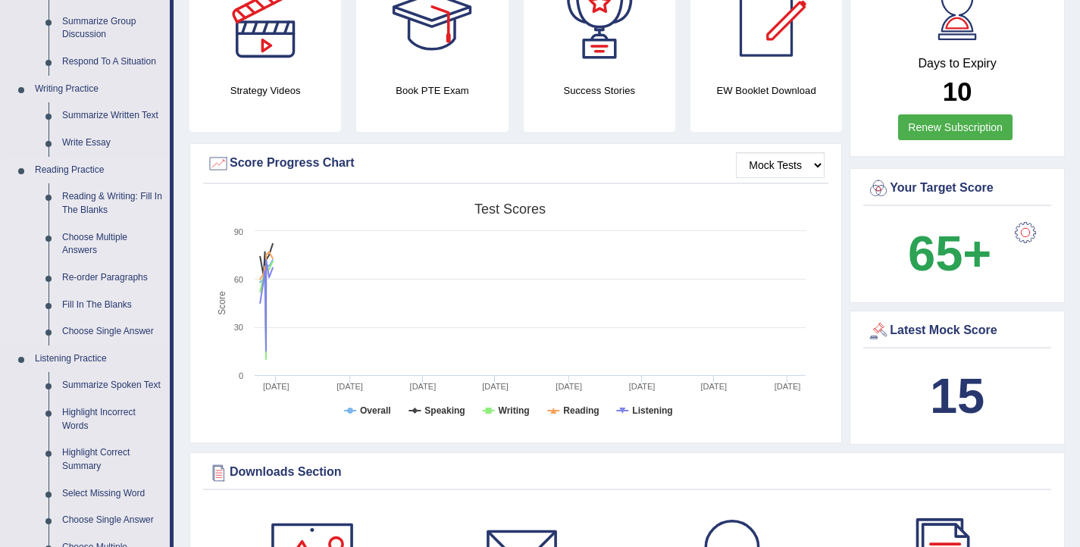
scroll to position [321, 0]
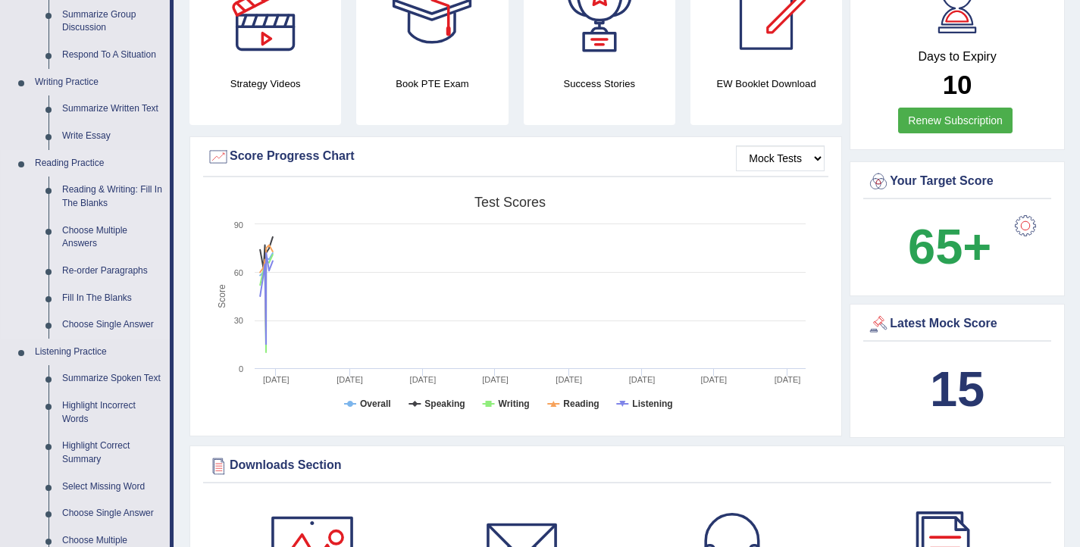
click at [84, 328] on link "Choose Single Answer" at bounding box center [112, 325] width 114 height 27
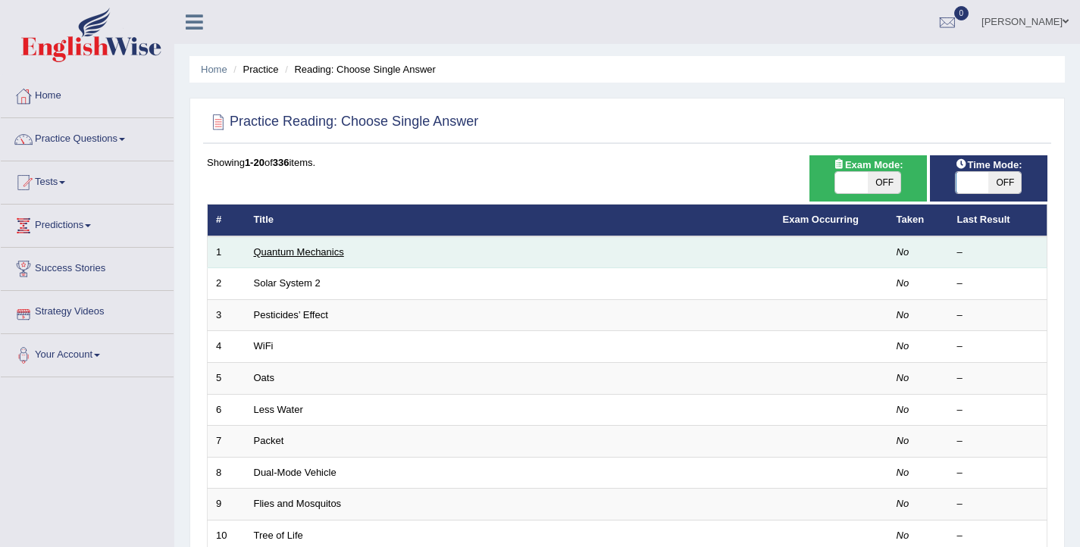
click at [296, 248] on link "Quantum Mechanics" at bounding box center [299, 251] width 90 height 11
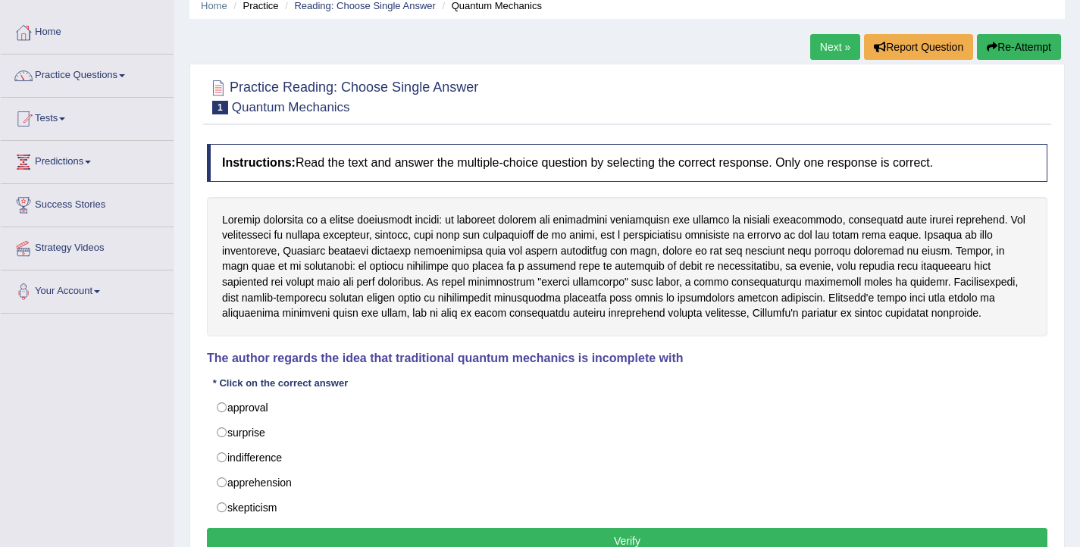
scroll to position [62, 0]
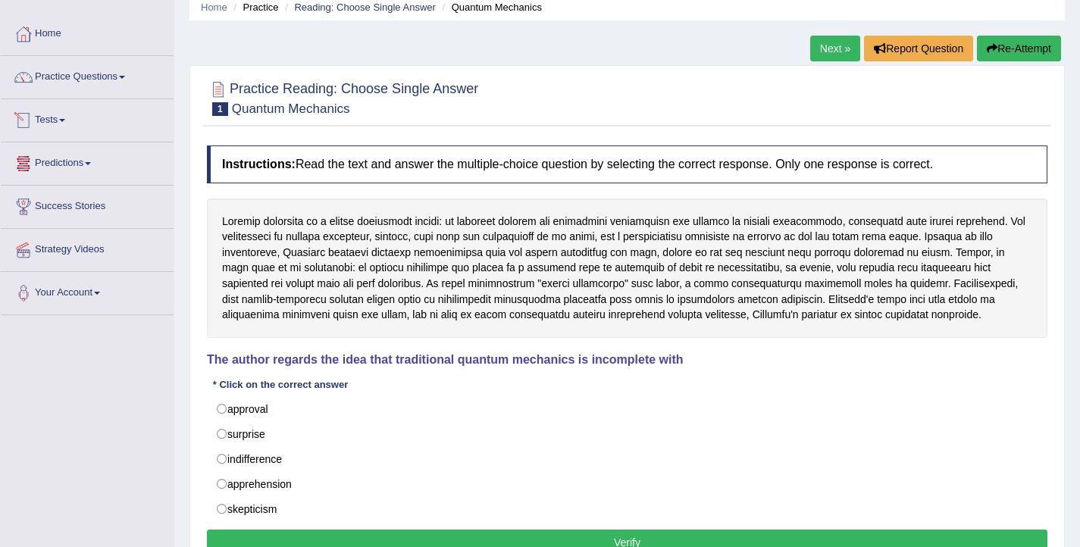
click at [63, 124] on link "Tests" at bounding box center [87, 118] width 173 height 38
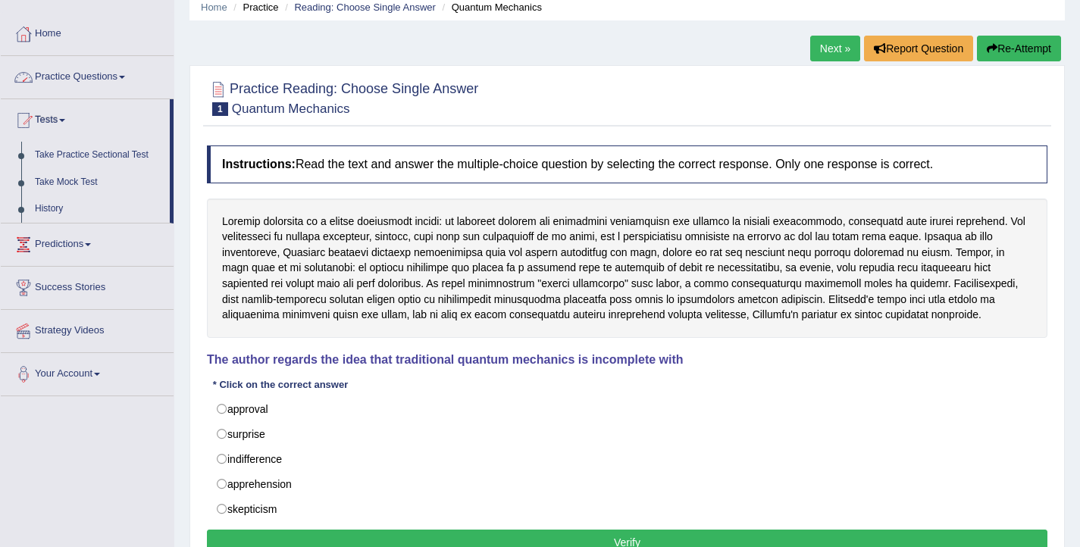
click at [87, 80] on link "Practice Questions" at bounding box center [87, 75] width 173 height 38
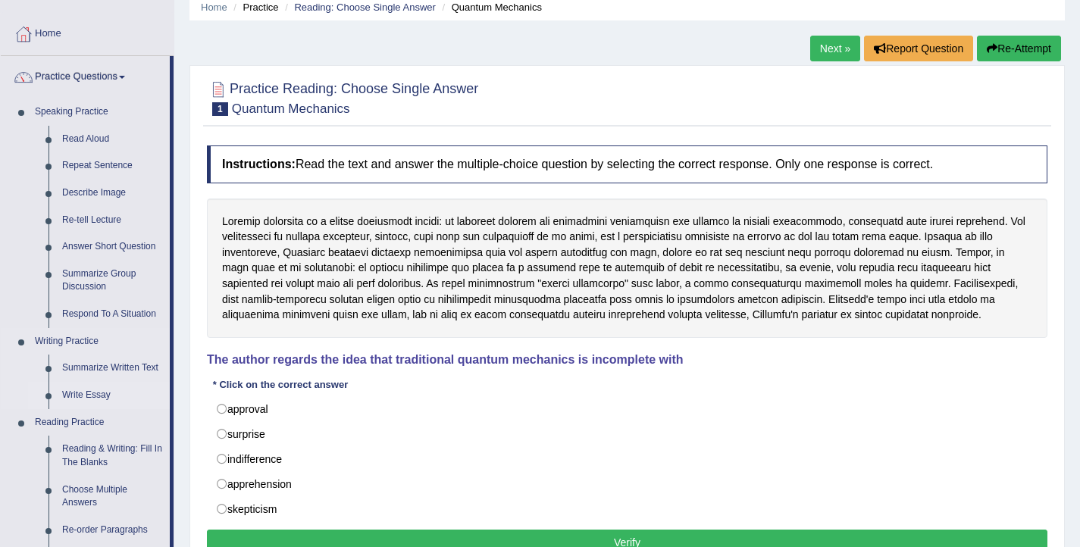
click at [86, 392] on link "Write Essay" at bounding box center [112, 395] width 114 height 27
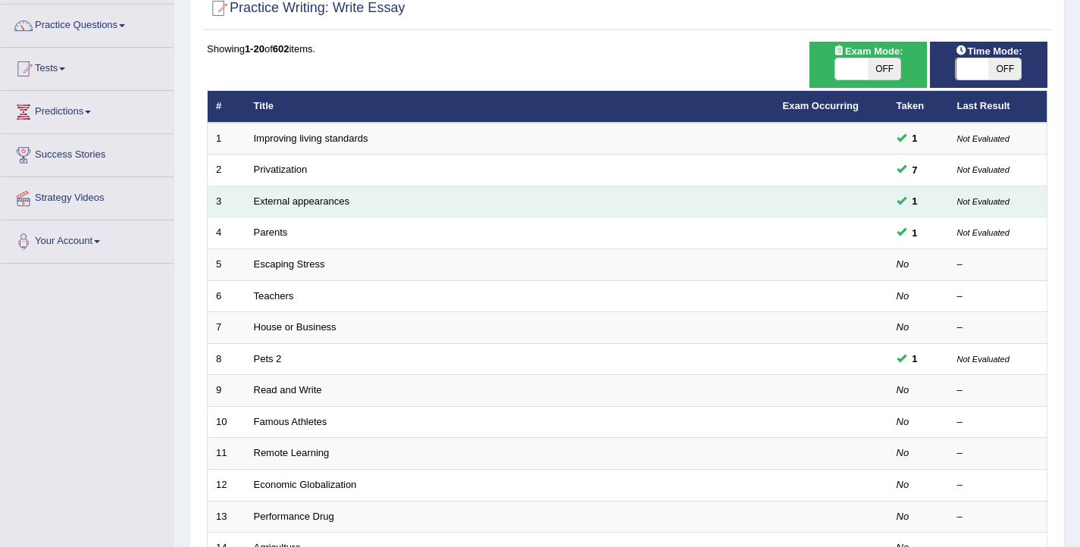
scroll to position [114, 0]
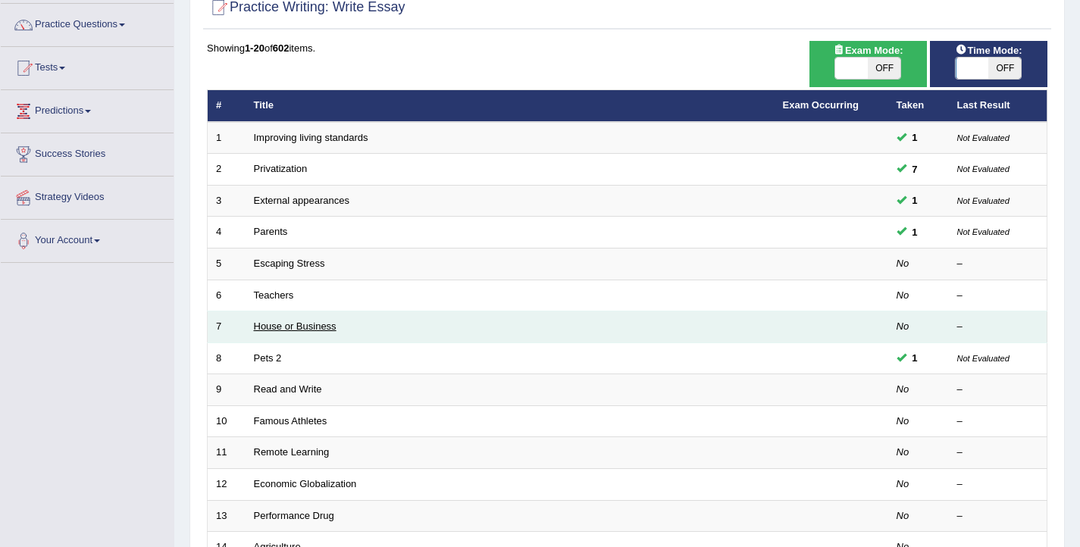
click at [279, 324] on link "House or Business" at bounding box center [295, 326] width 83 height 11
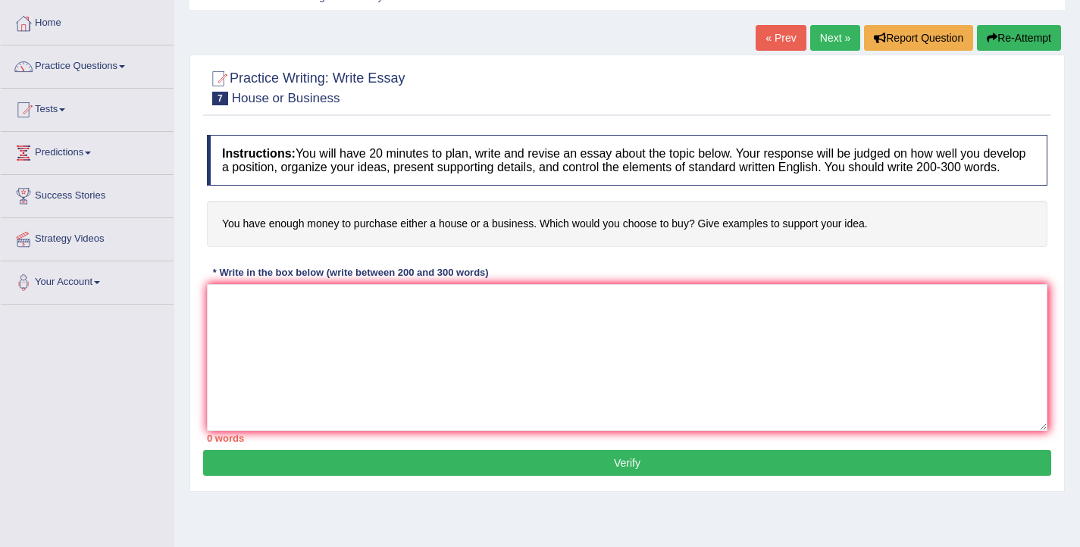
scroll to position [76, 0]
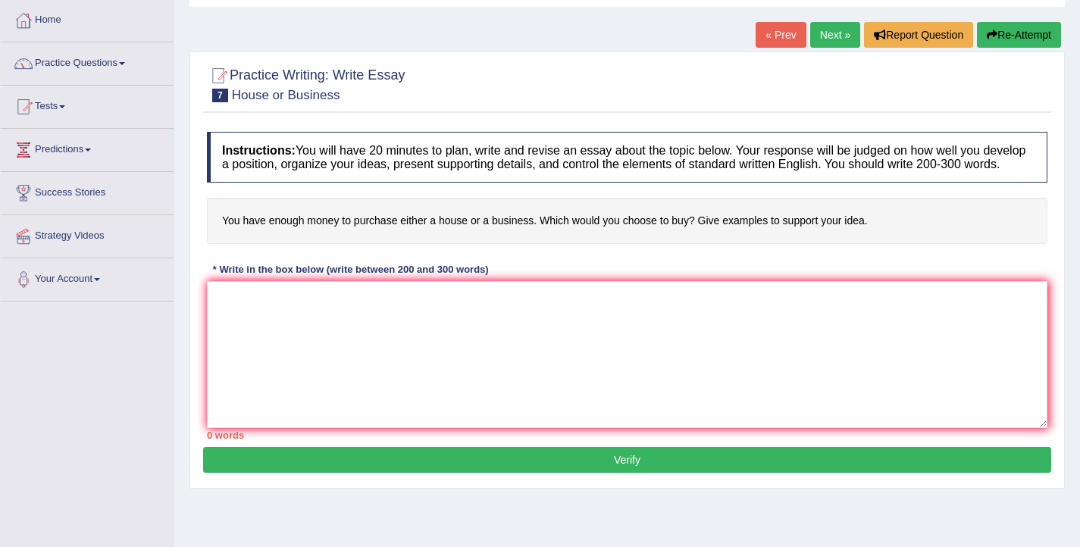
drag, startPoint x: 884, startPoint y: 237, endPoint x: 496, endPoint y: 247, distance: 388.3
click at [495, 244] on h4 "You have enough money to purchase either a house or a business. Which would you…" at bounding box center [627, 221] width 841 height 46
drag, startPoint x: 225, startPoint y: 234, endPoint x: 524, endPoint y: 218, distance: 299.1
click at [523, 218] on h4 "You have enough money to purchase either a house or a business. Which would you…" at bounding box center [627, 221] width 841 height 46
drag, startPoint x: 882, startPoint y: 230, endPoint x: 599, endPoint y: 228, distance: 282.8
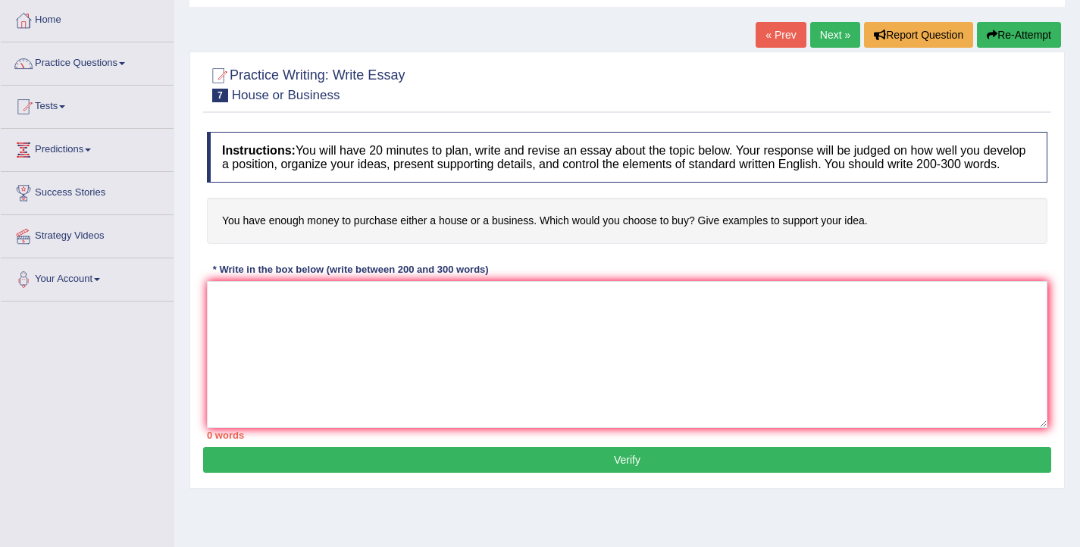
click at [599, 228] on h4 "You have enough money to purchase either a house or a business. Which would you…" at bounding box center [627, 221] width 841 height 46
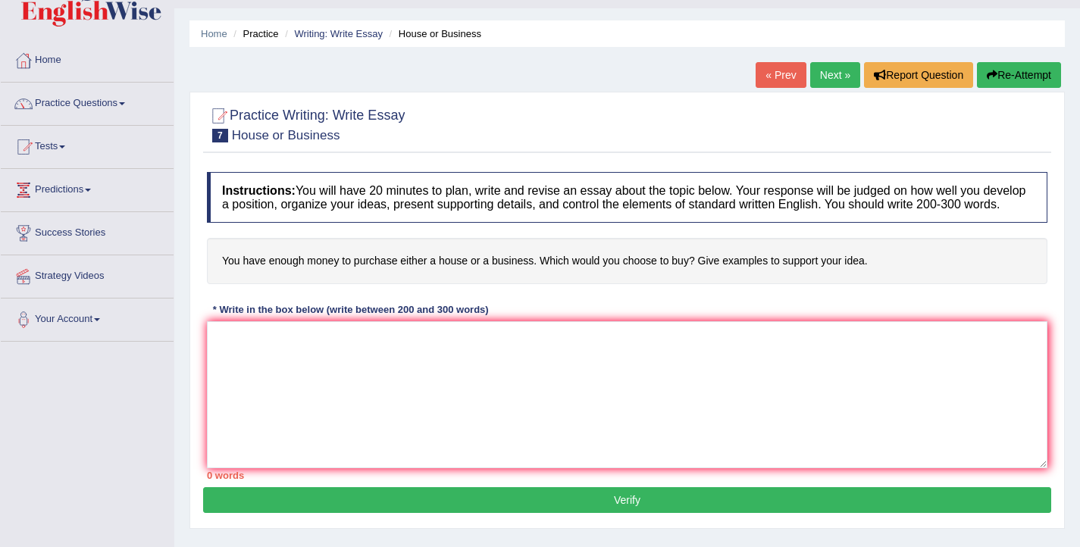
scroll to position [0, 0]
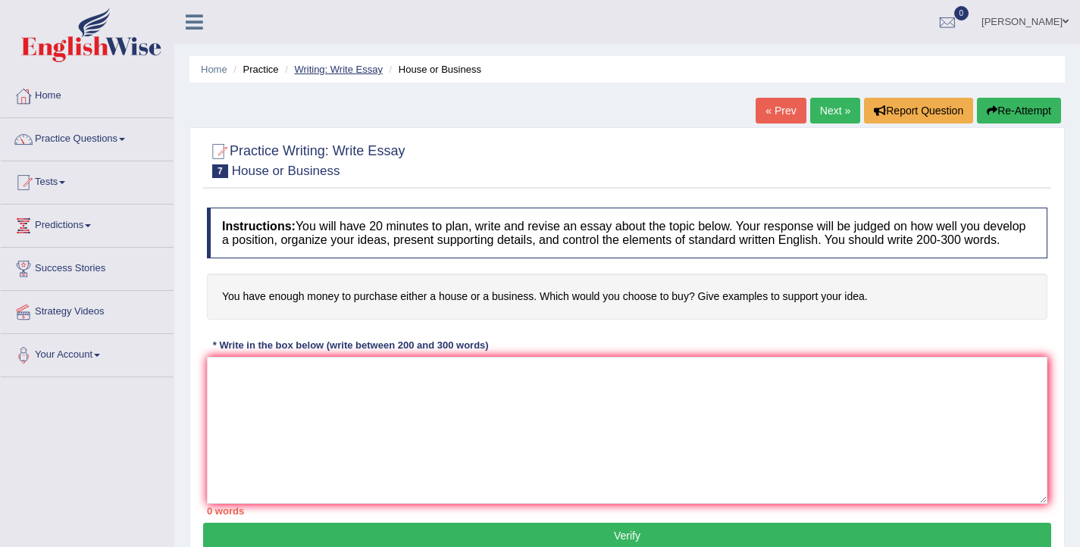
click at [334, 74] on link "Writing: Write Essay" at bounding box center [338, 69] width 89 height 11
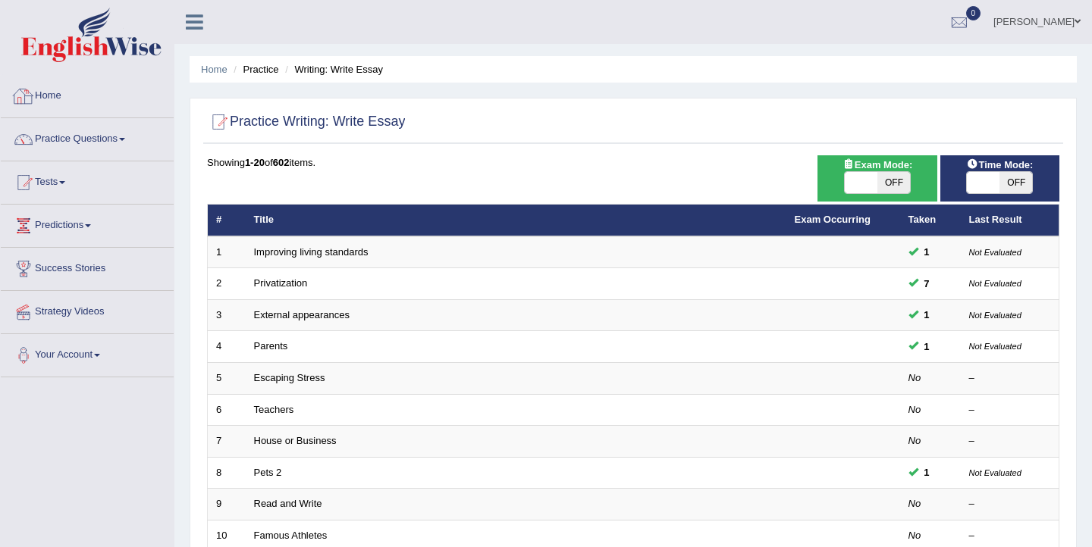
click at [45, 93] on link "Home" at bounding box center [87, 94] width 173 height 38
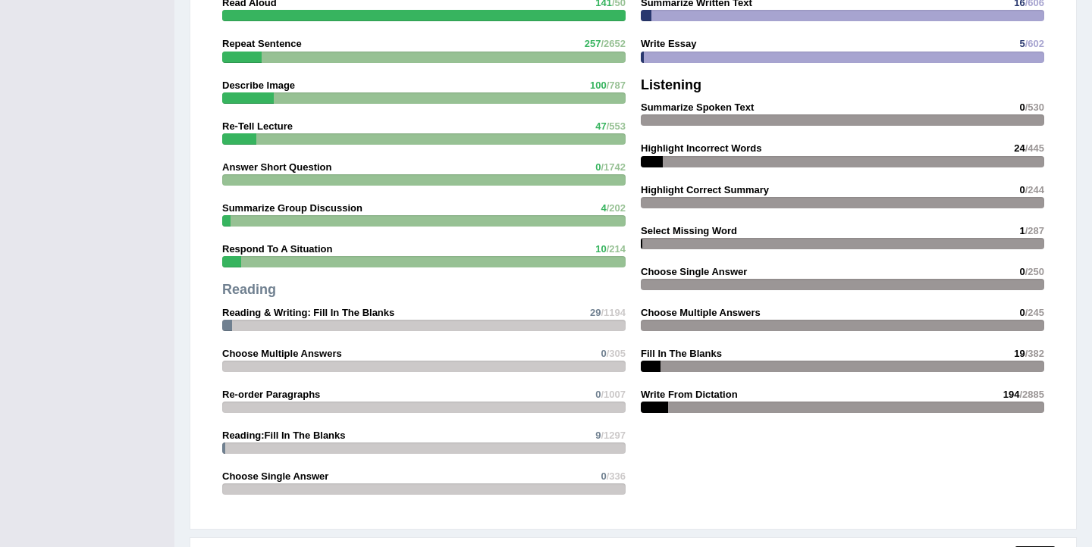
scroll to position [1776, 0]
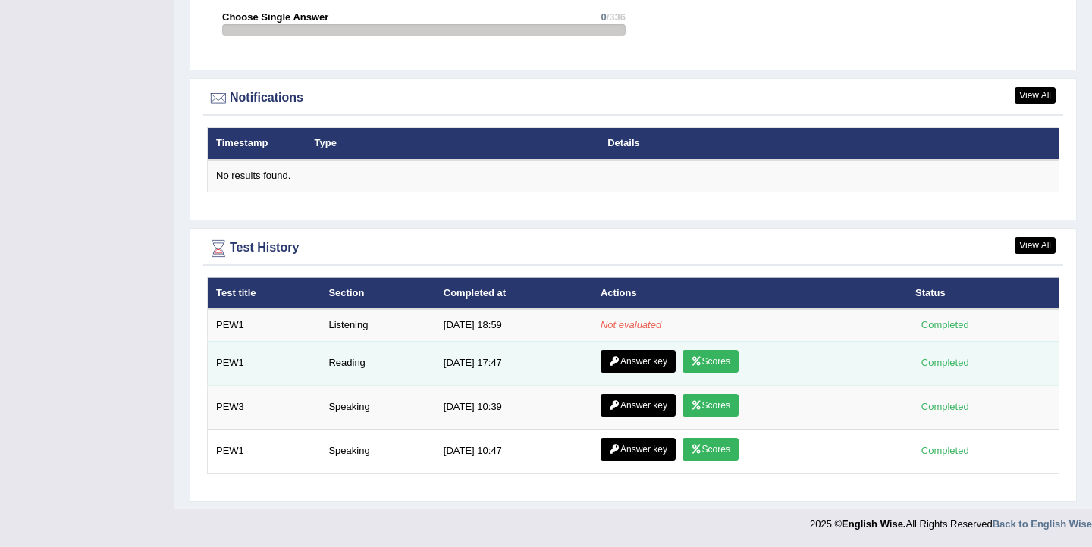
click at [696, 361] on icon at bounding box center [696, 361] width 11 height 9
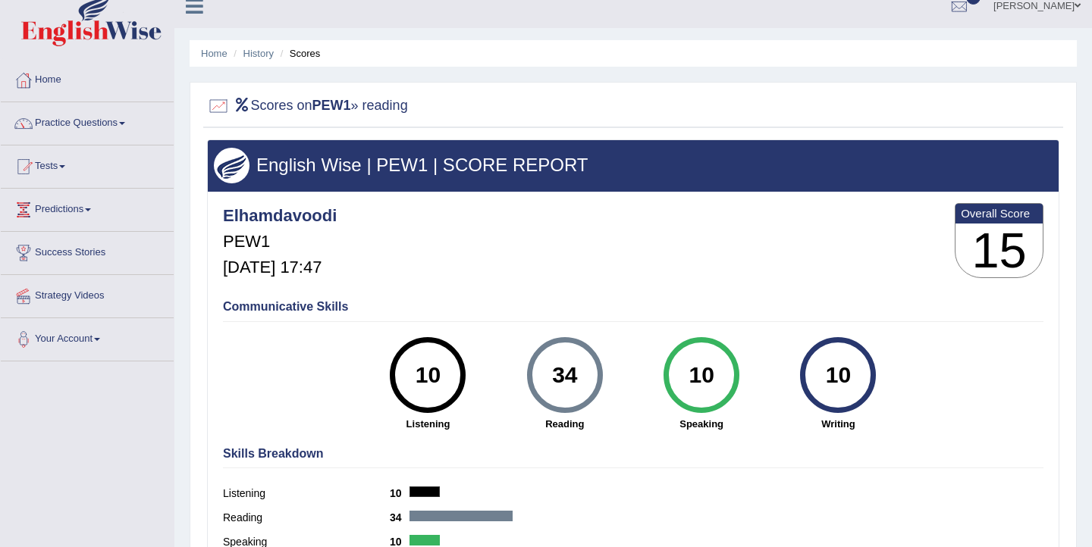
scroll to position [17, 0]
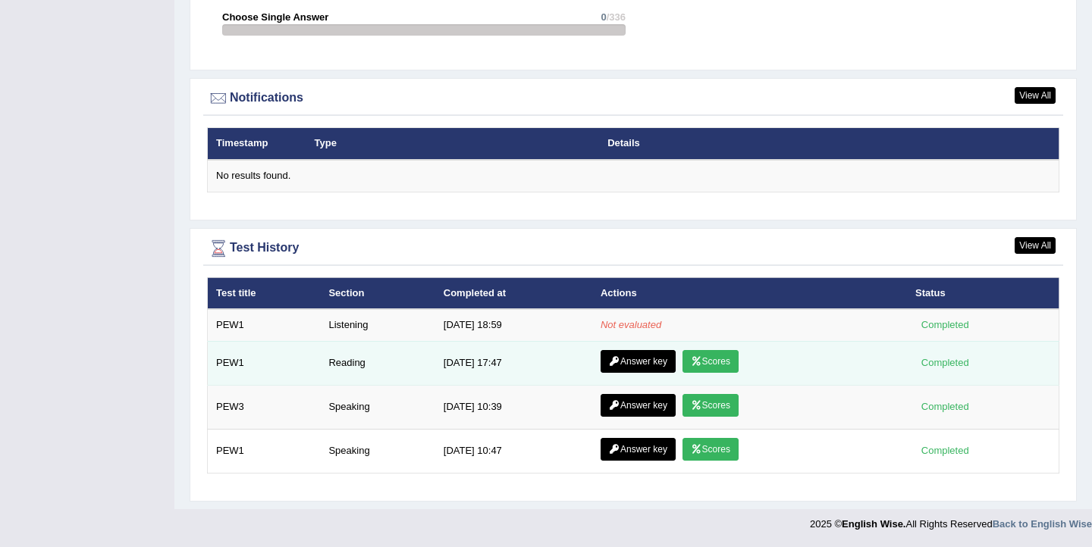
click at [657, 359] on link "Answer key" at bounding box center [637, 361] width 75 height 23
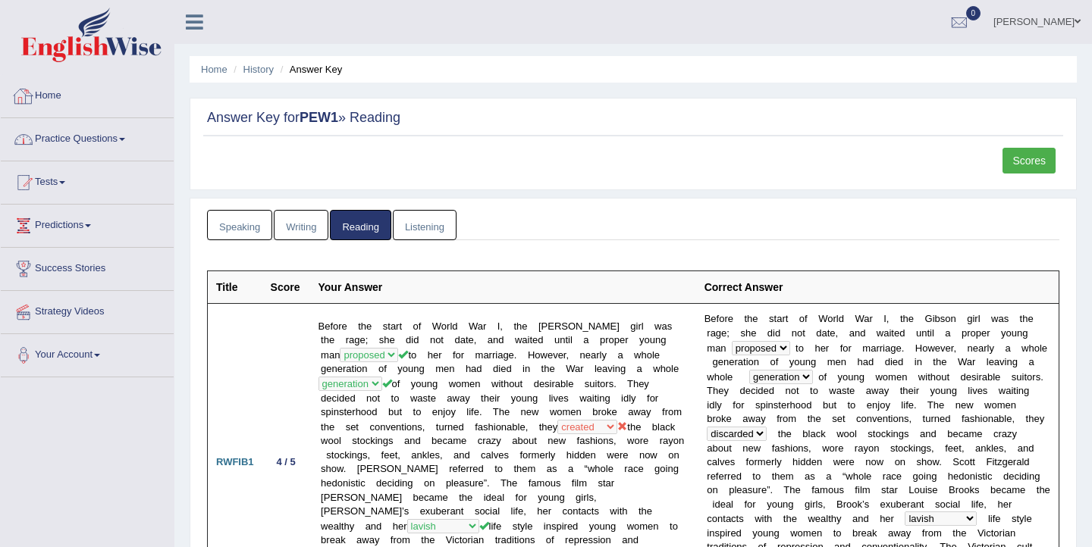
click at [111, 140] on link "Practice Questions" at bounding box center [87, 137] width 173 height 38
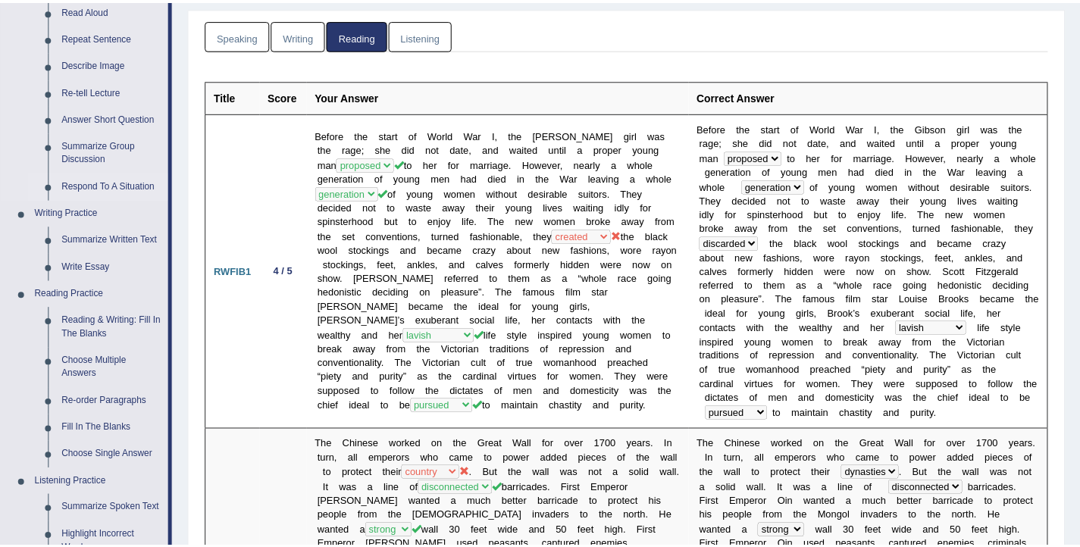
scroll to position [196, 0]
